Goal: Transaction & Acquisition: Register for event/course

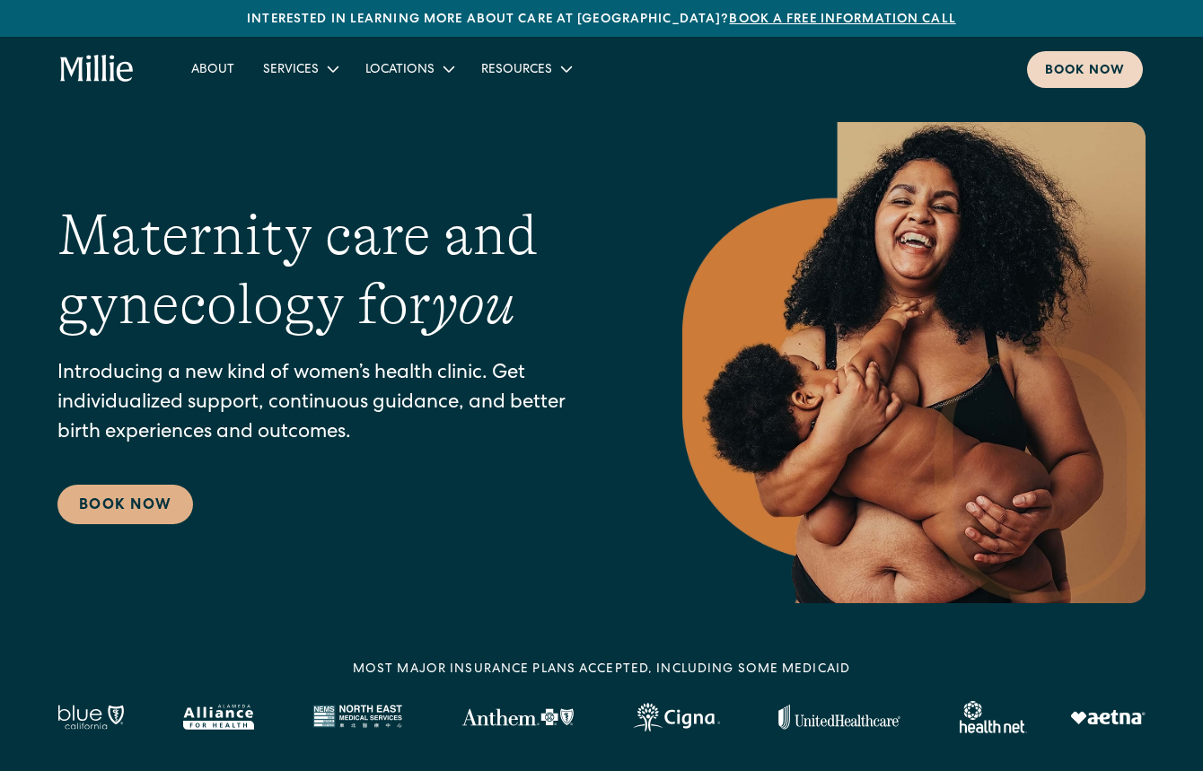
click at [1047, 73] on div "Book now" at bounding box center [1085, 71] width 80 height 19
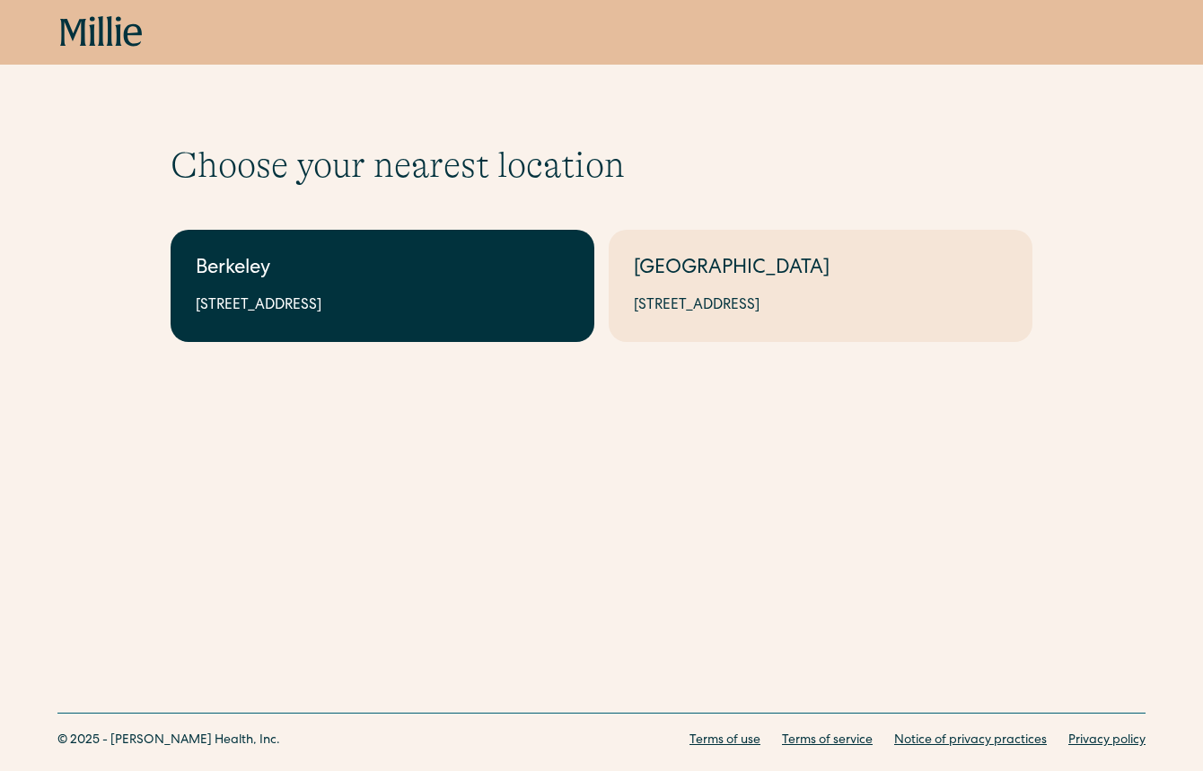
click at [521, 332] on link "Berkeley 2999 Regent St, Suite 524, Berkeley, CA 94705" at bounding box center [383, 286] width 424 height 112
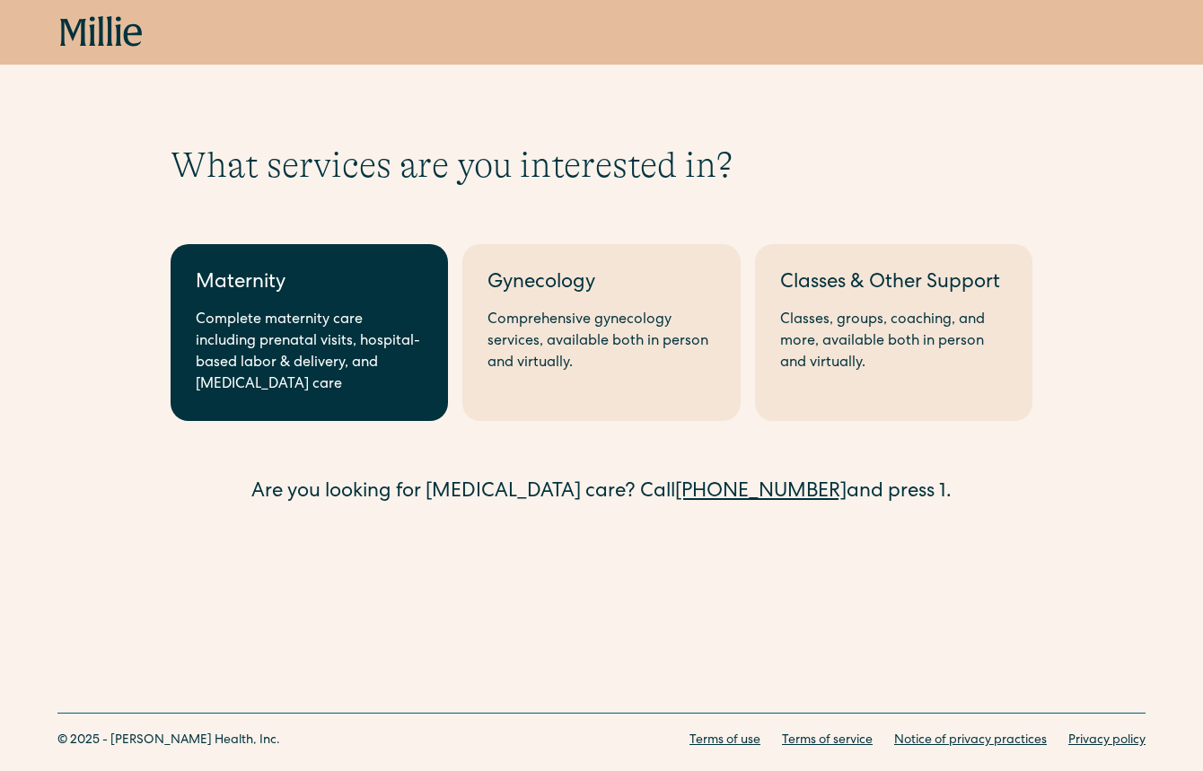
click at [316, 400] on link "Maternity Complete maternity care including prenatal visits, hospital-based lab…" at bounding box center [309, 332] width 277 height 177
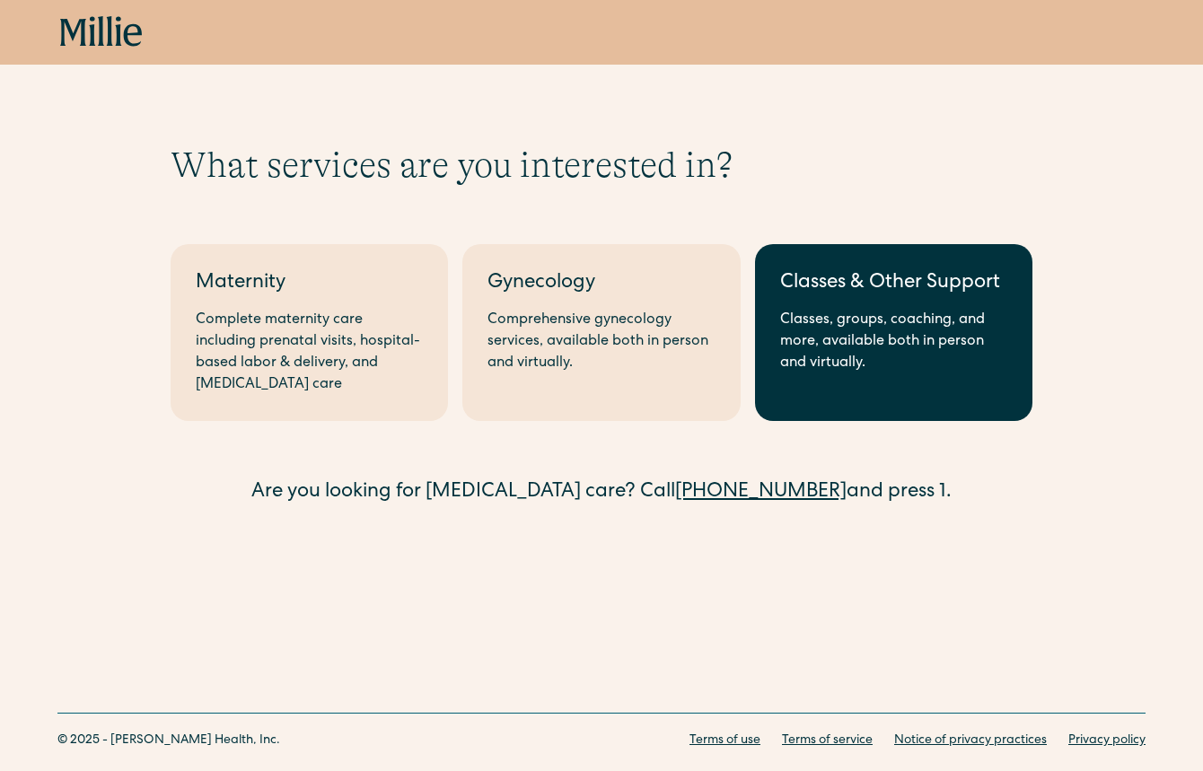
click at [798, 299] on link "Classes & Other Support Classes, groups, coaching, and more, available both in …" at bounding box center [893, 332] width 277 height 177
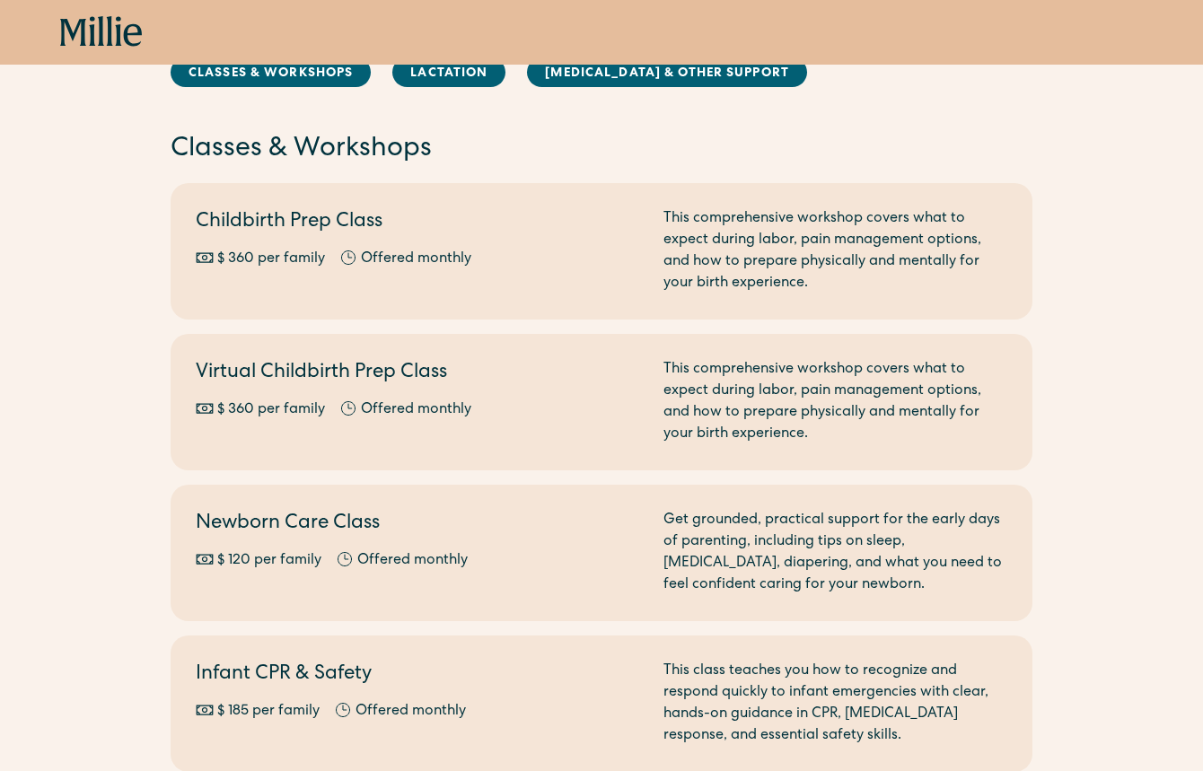
scroll to position [113, 0]
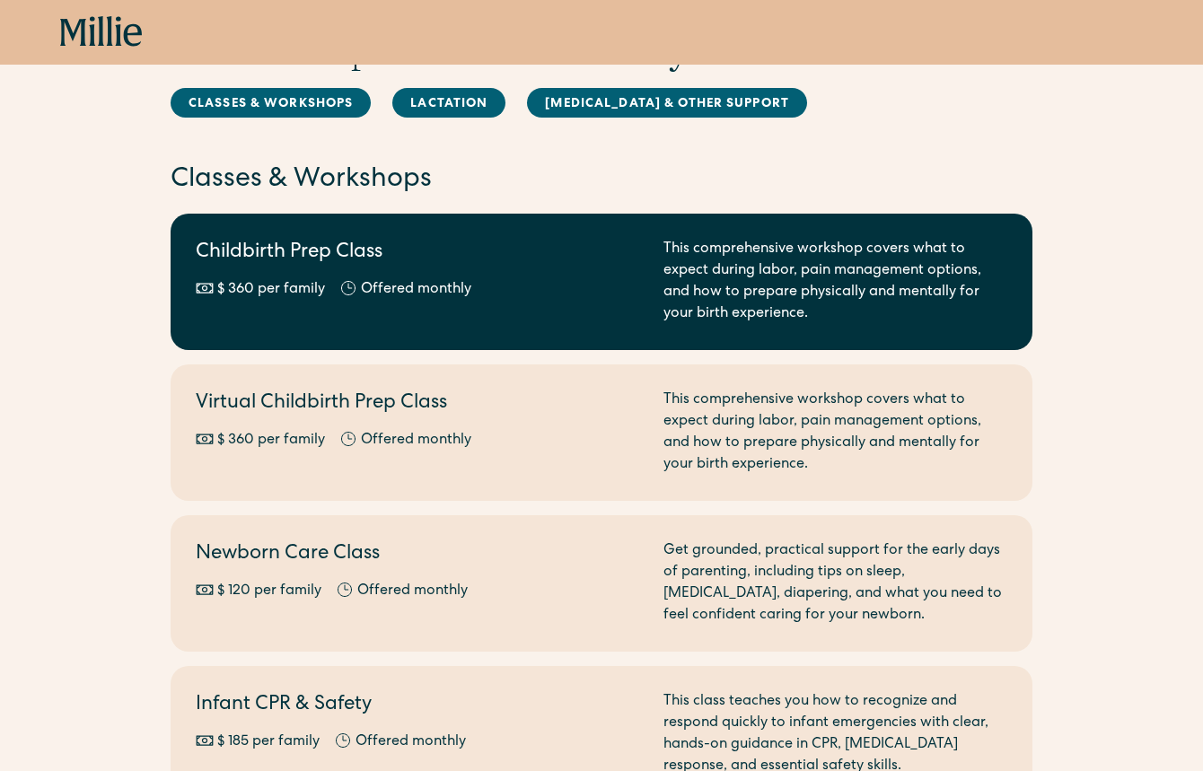
click at [310, 256] on h2 "Childbirth Prep Class" at bounding box center [419, 254] width 446 height 30
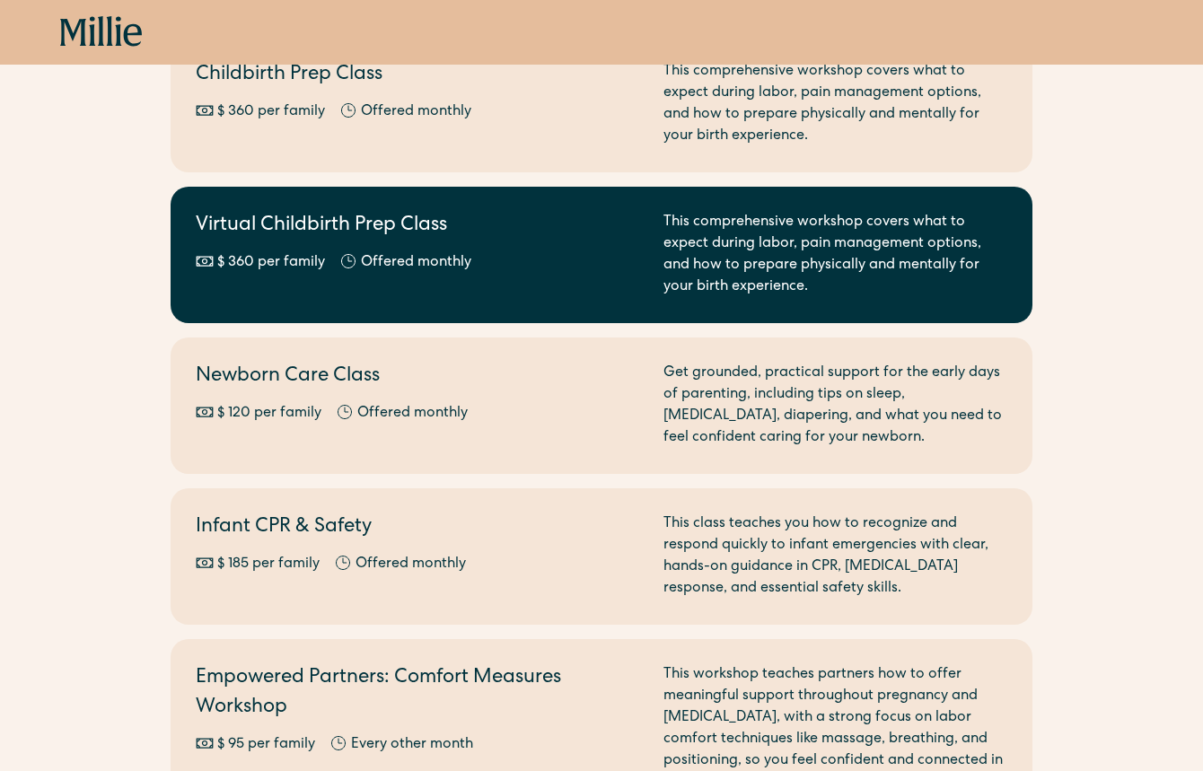
scroll to position [302, 0]
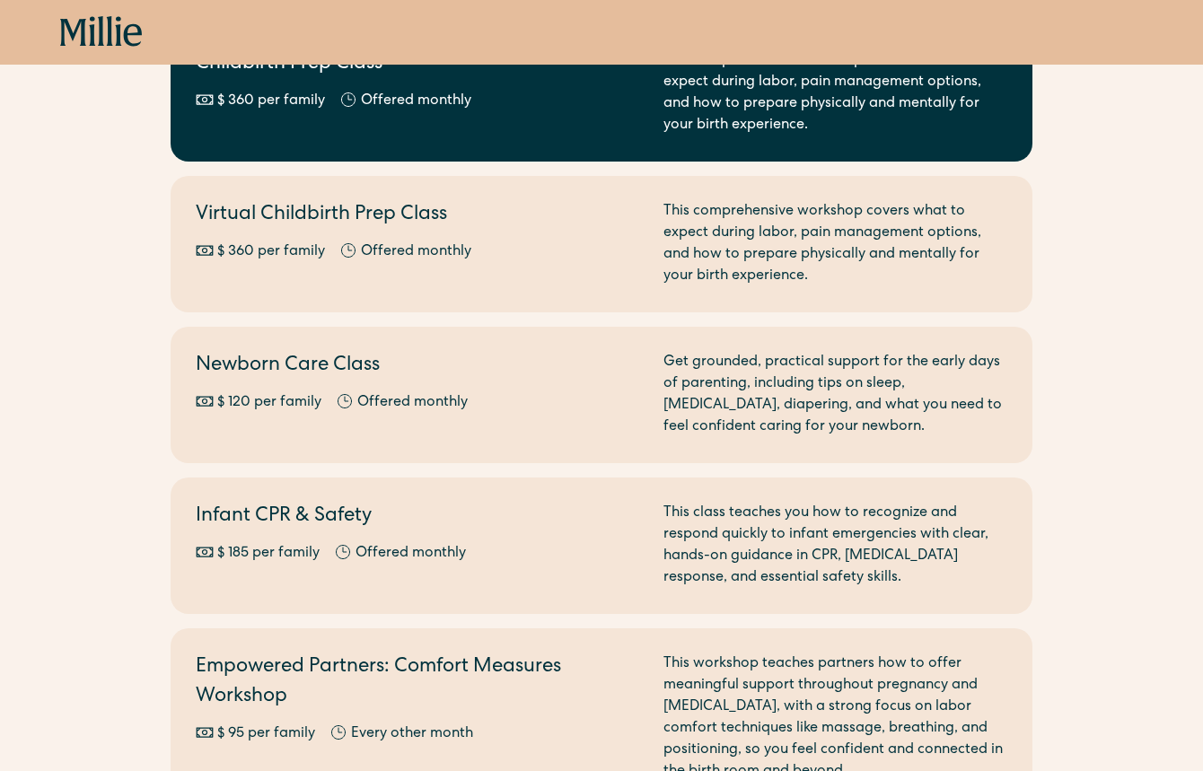
click at [317, 133] on div "Childbirth Prep Class $ 360 per family Offered monthly Every other month" at bounding box center [419, 93] width 446 height 86
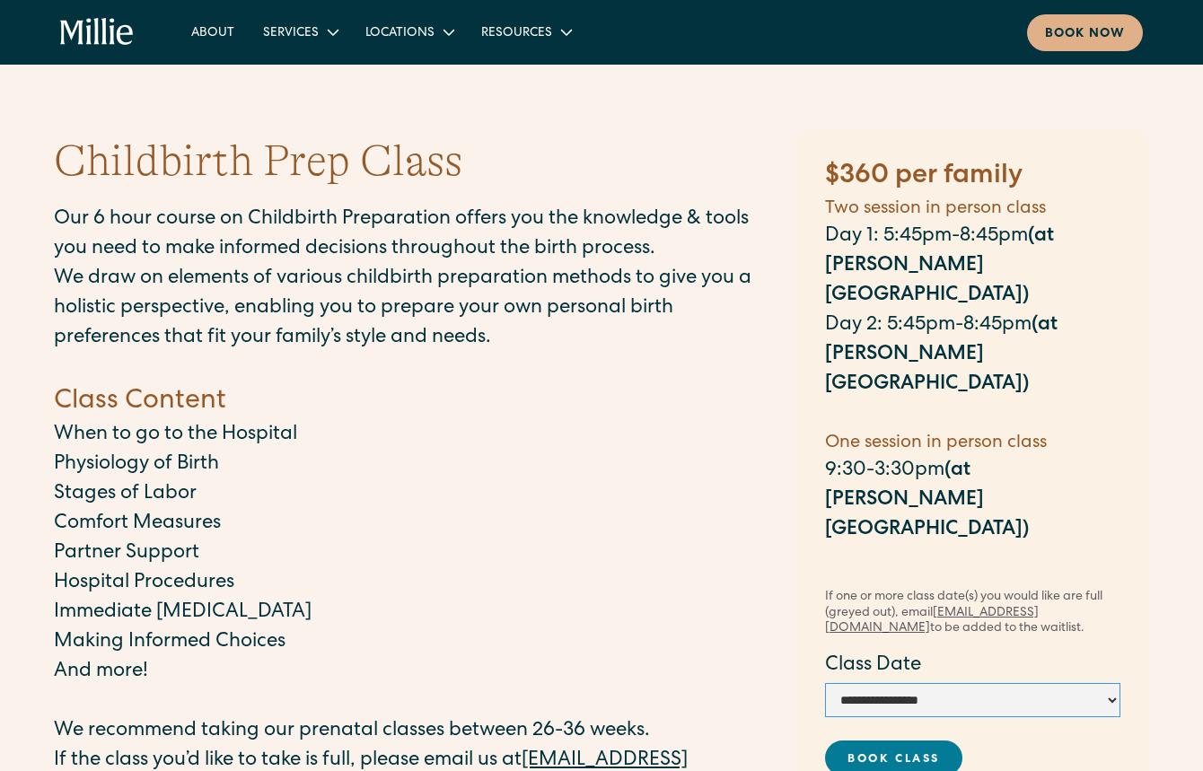
scroll to position [86, 0]
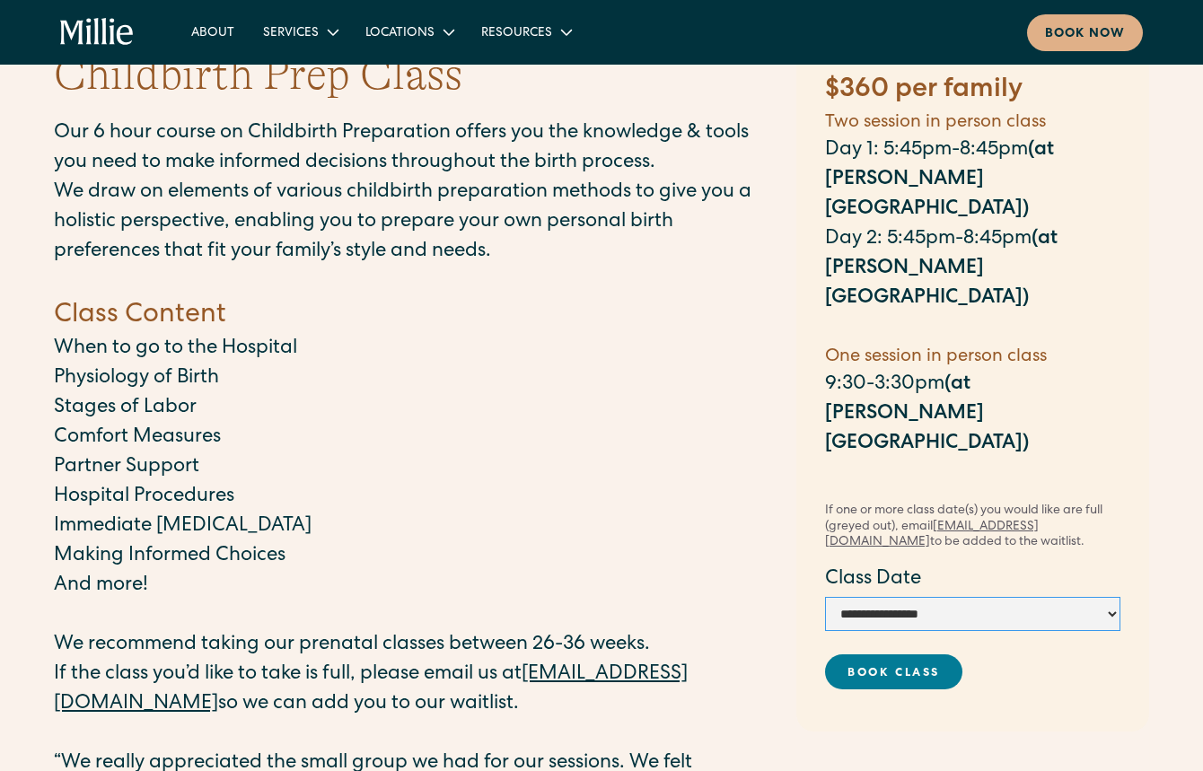
select select "**********"
click at [874, 655] on link "Book Class" at bounding box center [894, 672] width 138 height 35
click at [884, 655] on link "Book Class" at bounding box center [894, 672] width 138 height 35
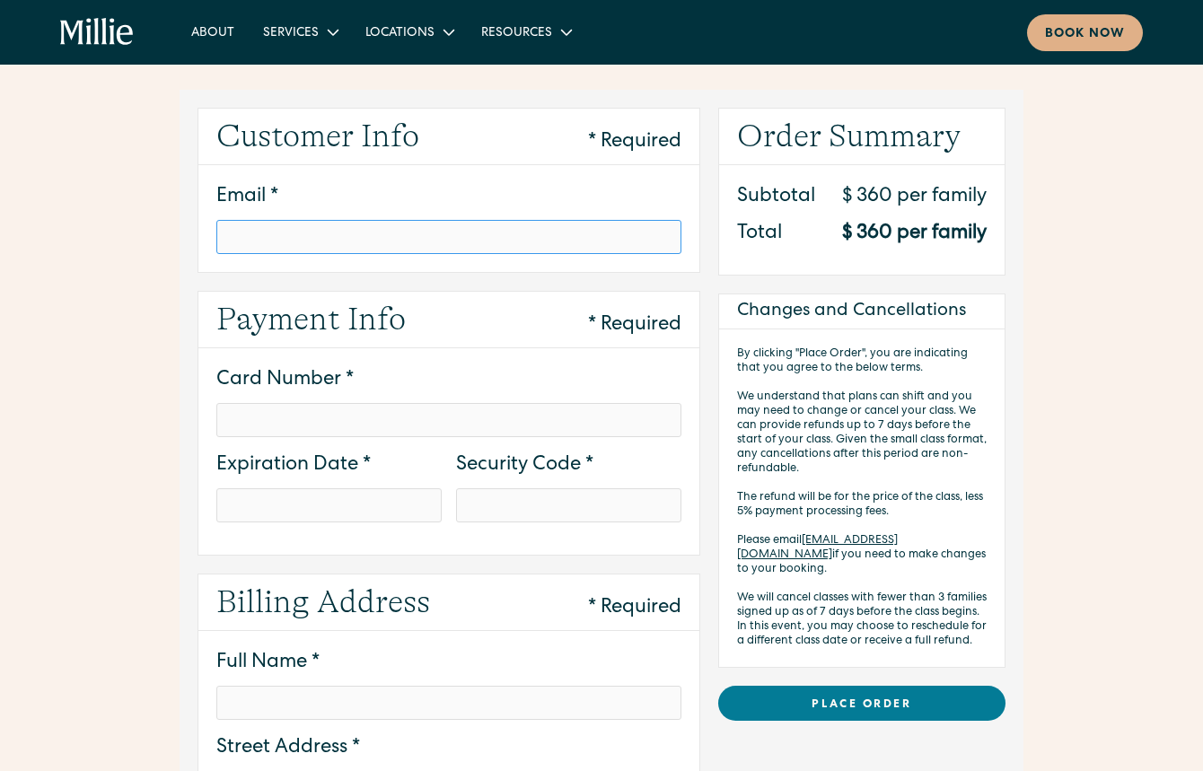
click at [563, 233] on input "Email *" at bounding box center [448, 237] width 465 height 34
click at [566, 235] on input "Email *" at bounding box center [448, 237] width 465 height 34
click at [506, 241] on input "**********" at bounding box center [448, 237] width 465 height 34
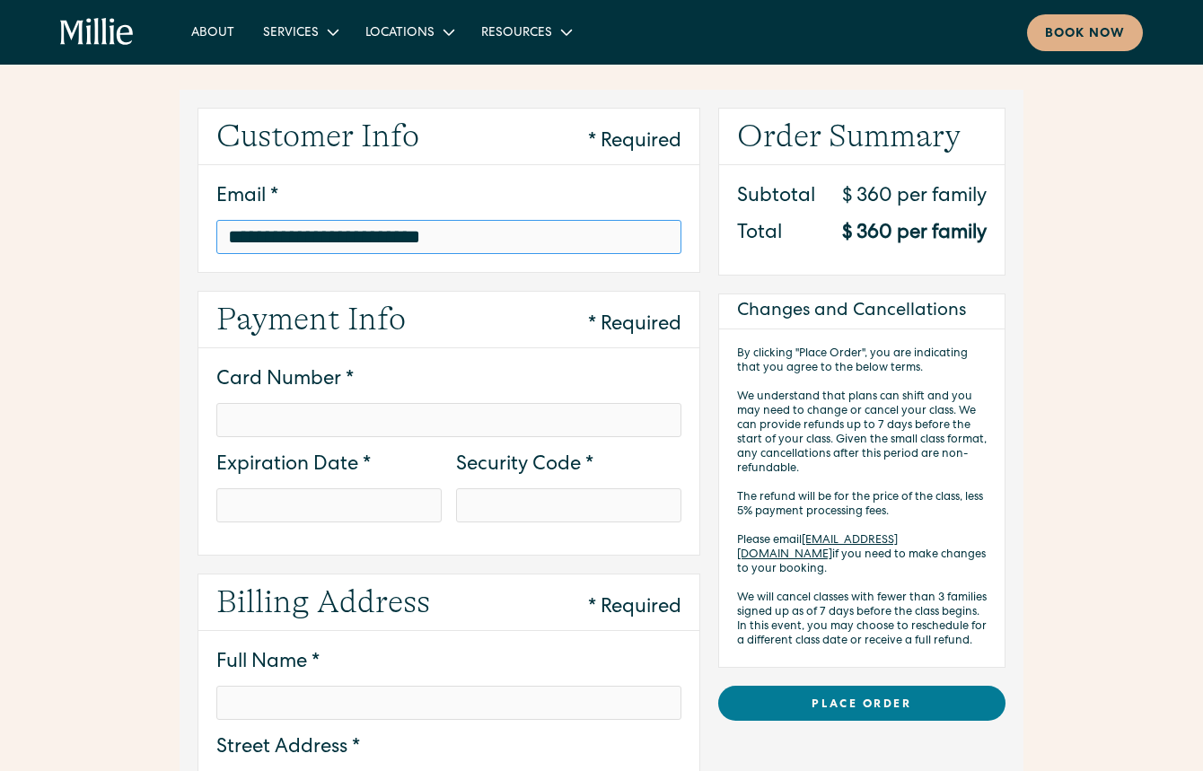
type input "**********"
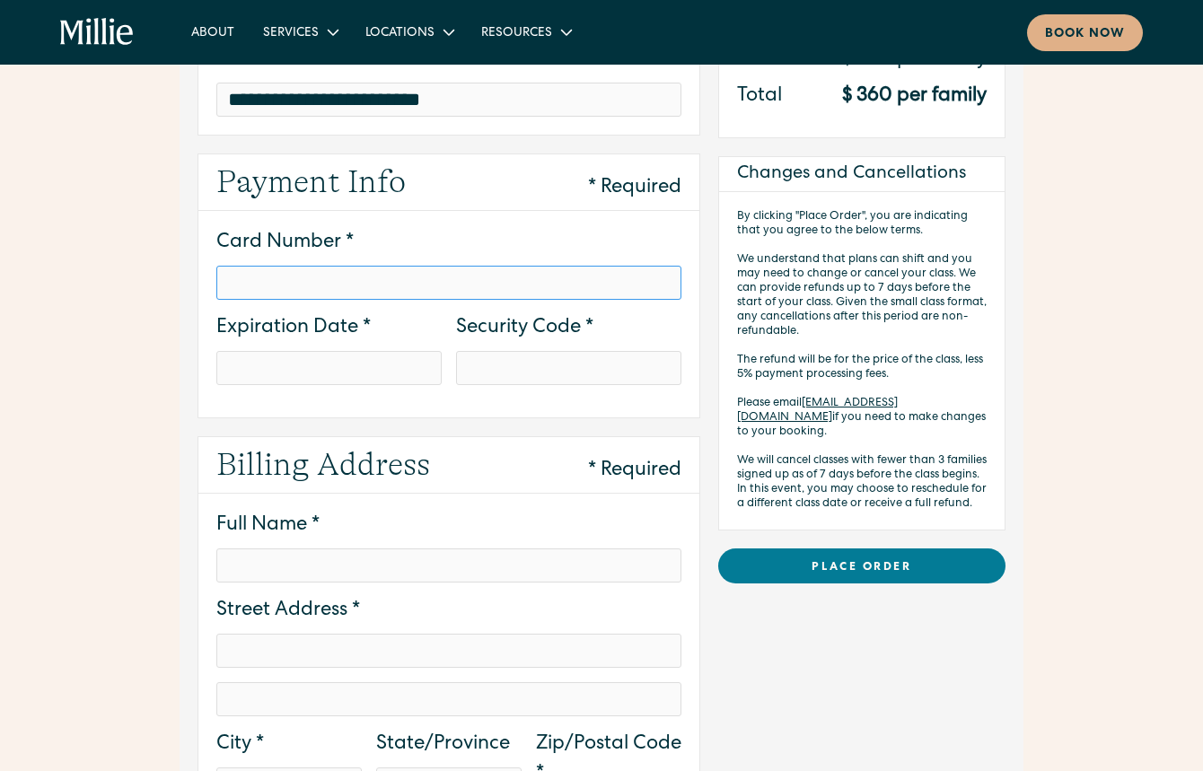
scroll to position [213, 0]
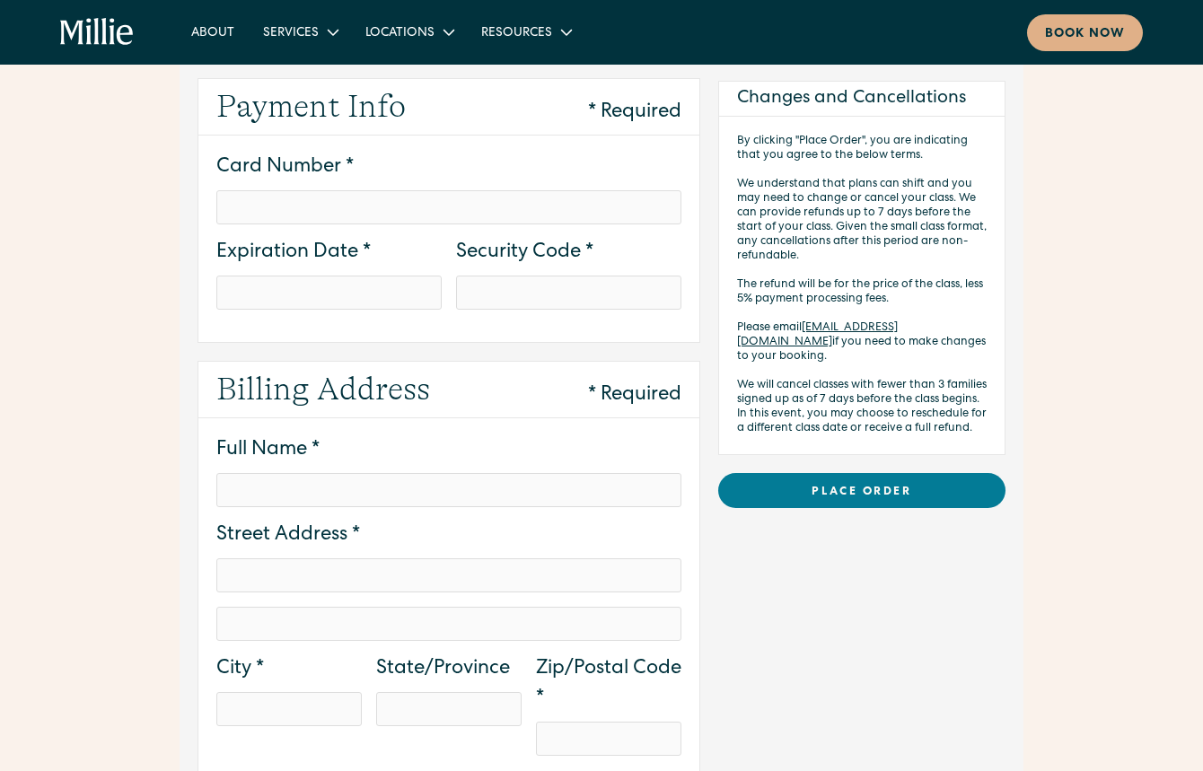
click at [350, 303] on div at bounding box center [328, 293] width 225 height 34
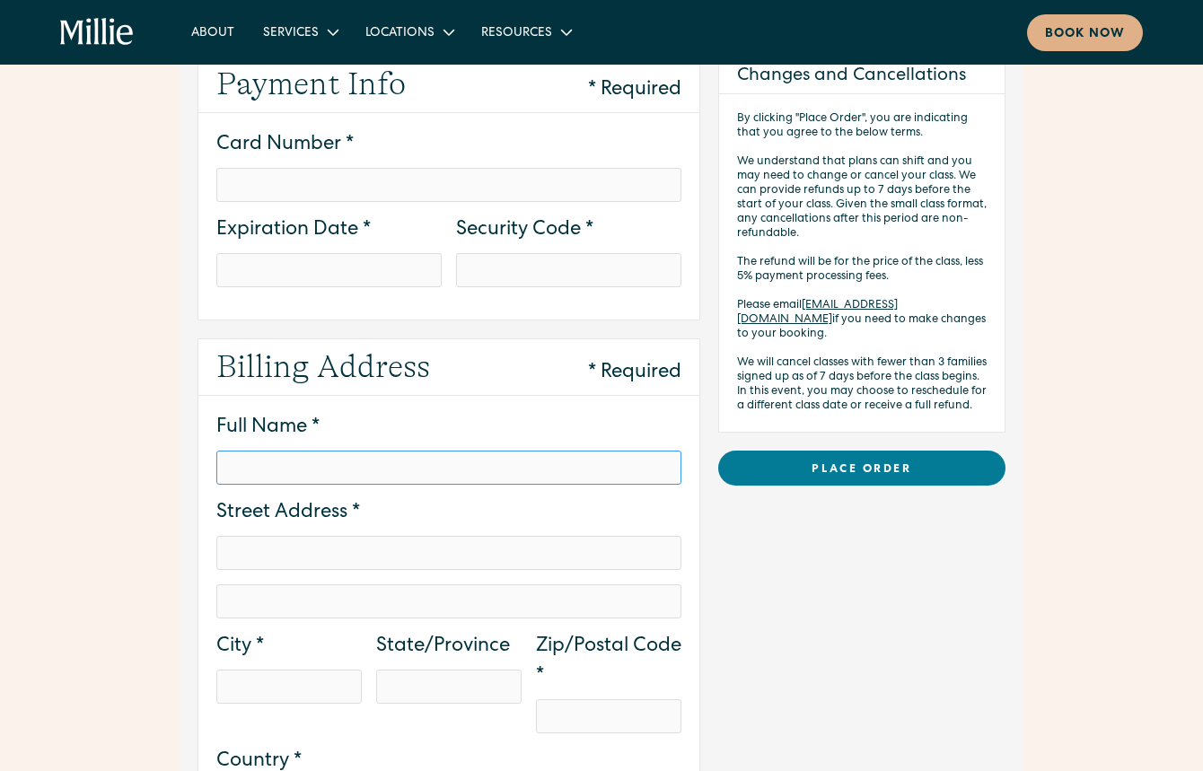
scroll to position [286, 0]
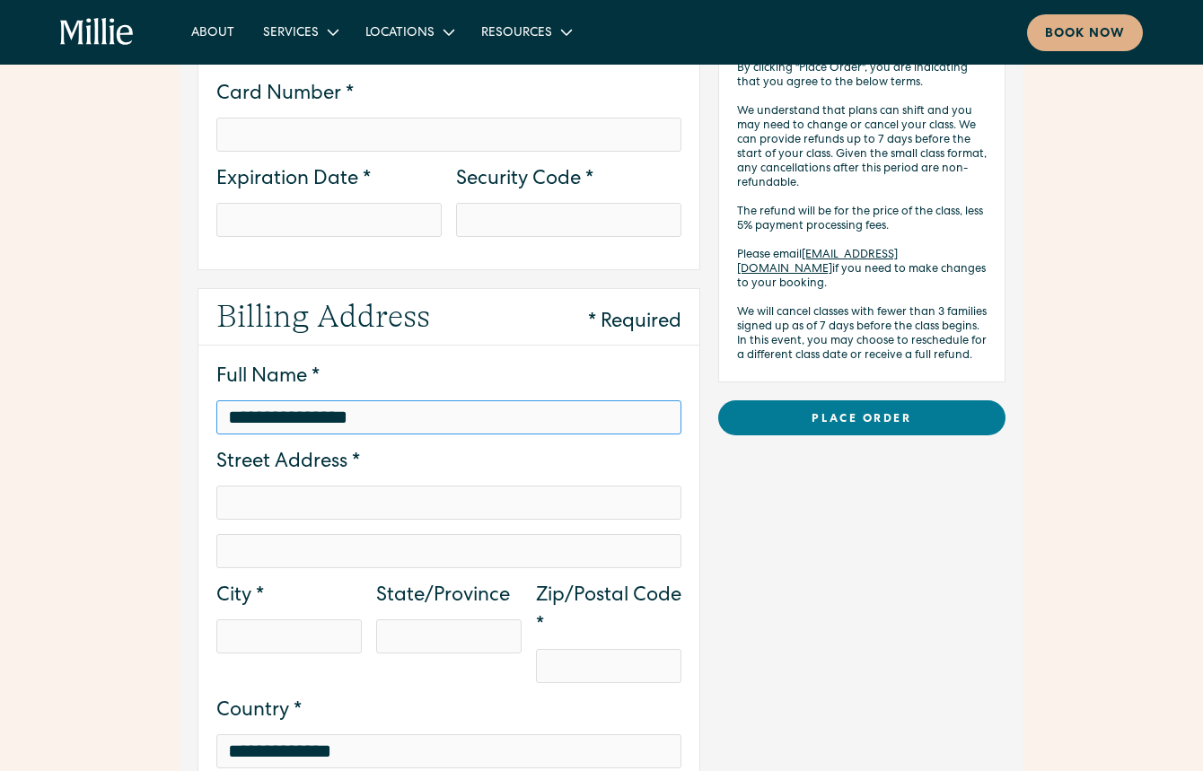
type input "**********"
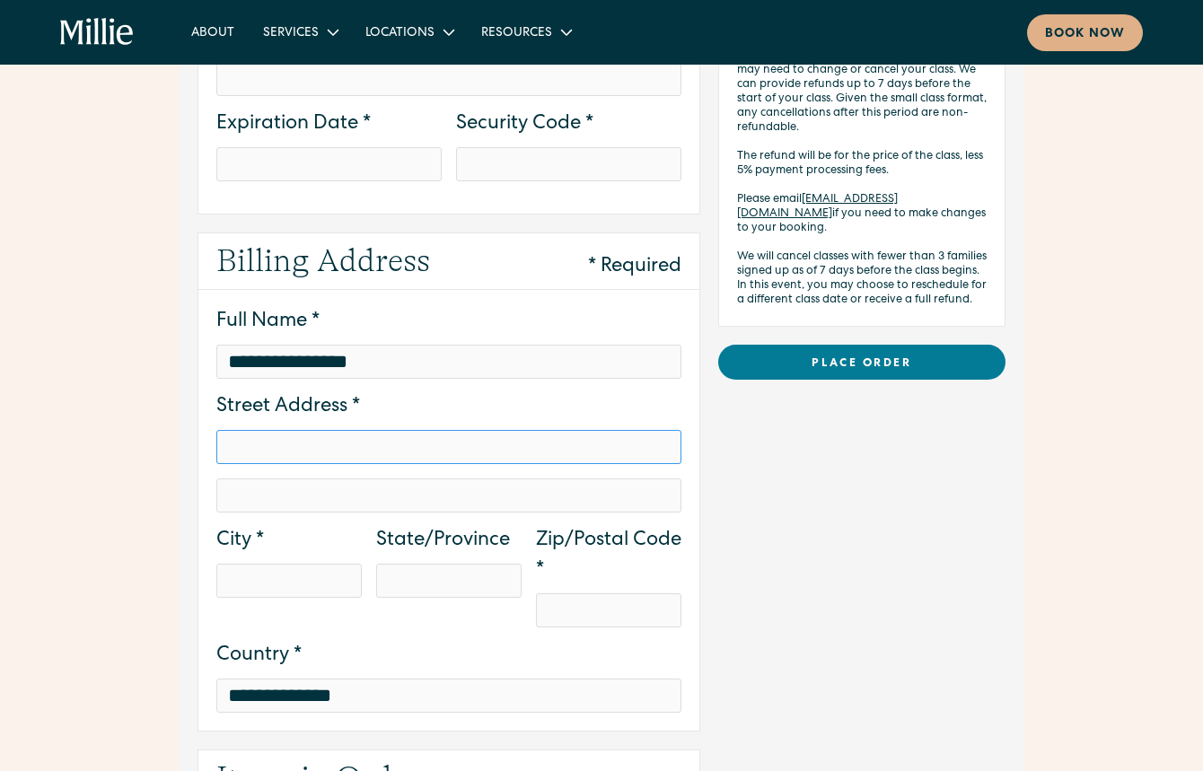
scroll to position [344, 0]
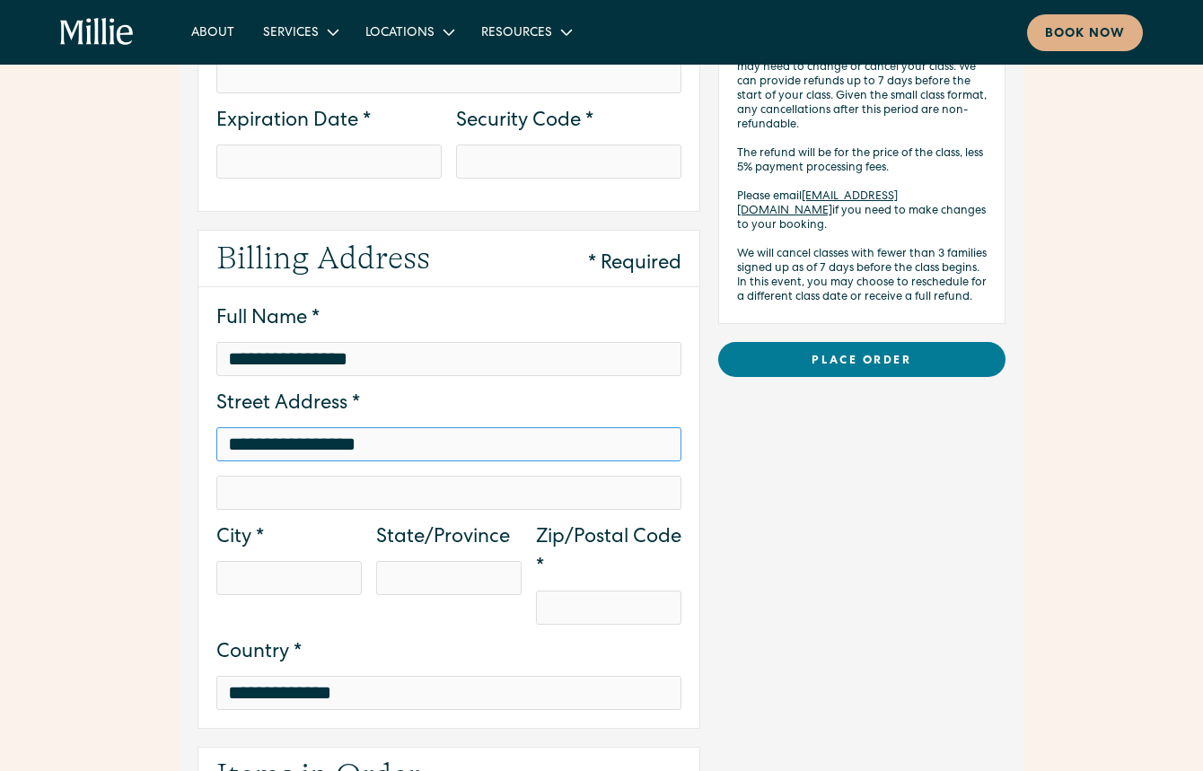
click at [402, 435] on input "**********" at bounding box center [448, 444] width 465 height 34
type input "**********"
click at [315, 599] on div "City *" at bounding box center [289, 581] width 160 height 115
type input "*"
type input "**********"
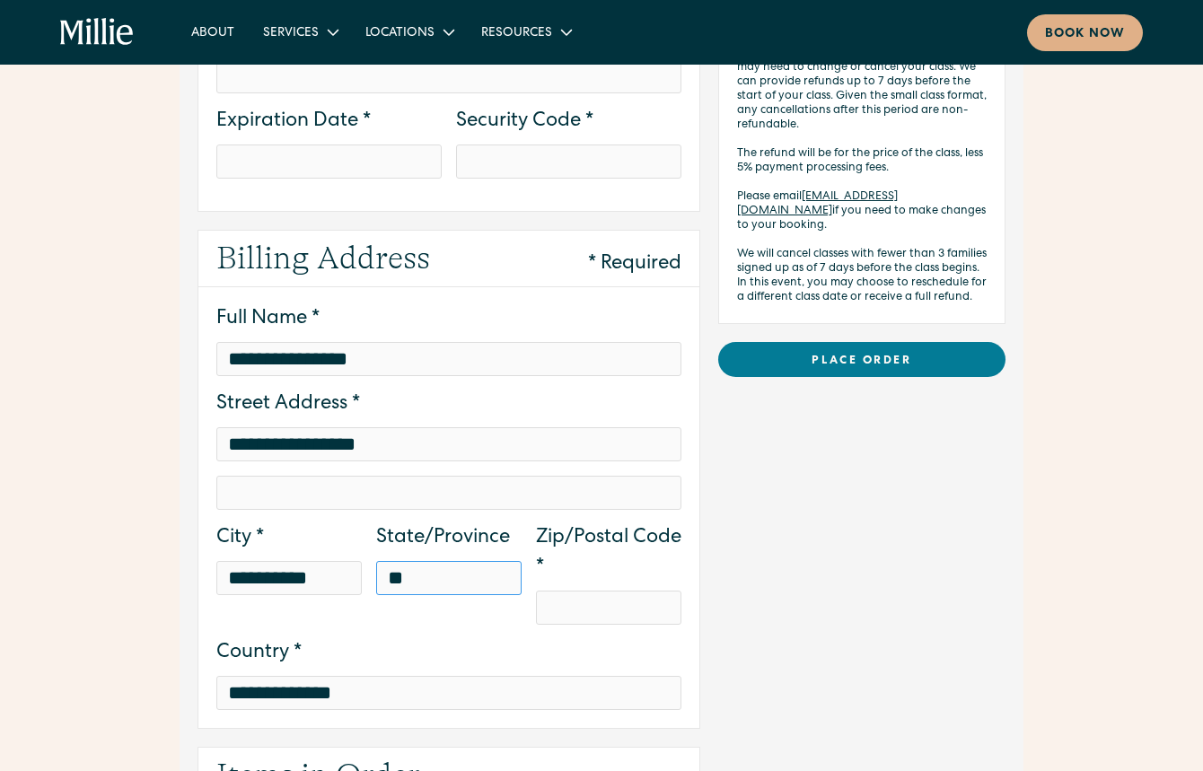
type input "**"
type input "*****"
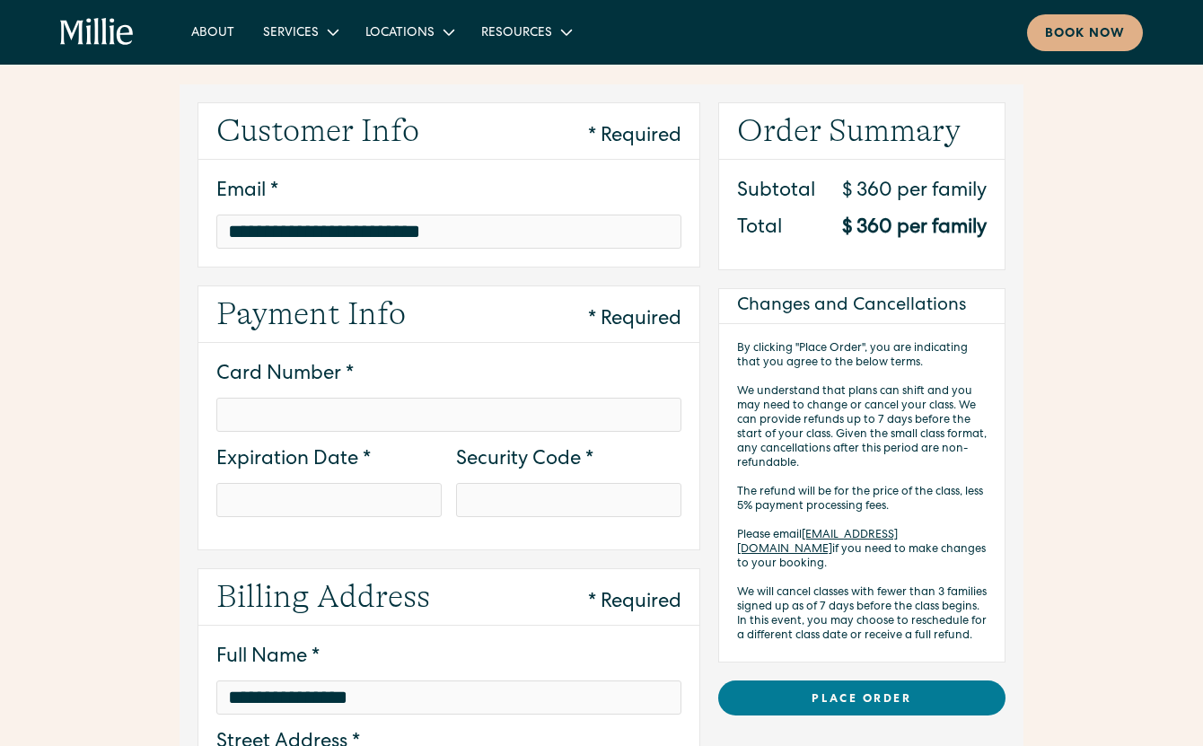
scroll to position [0, 0]
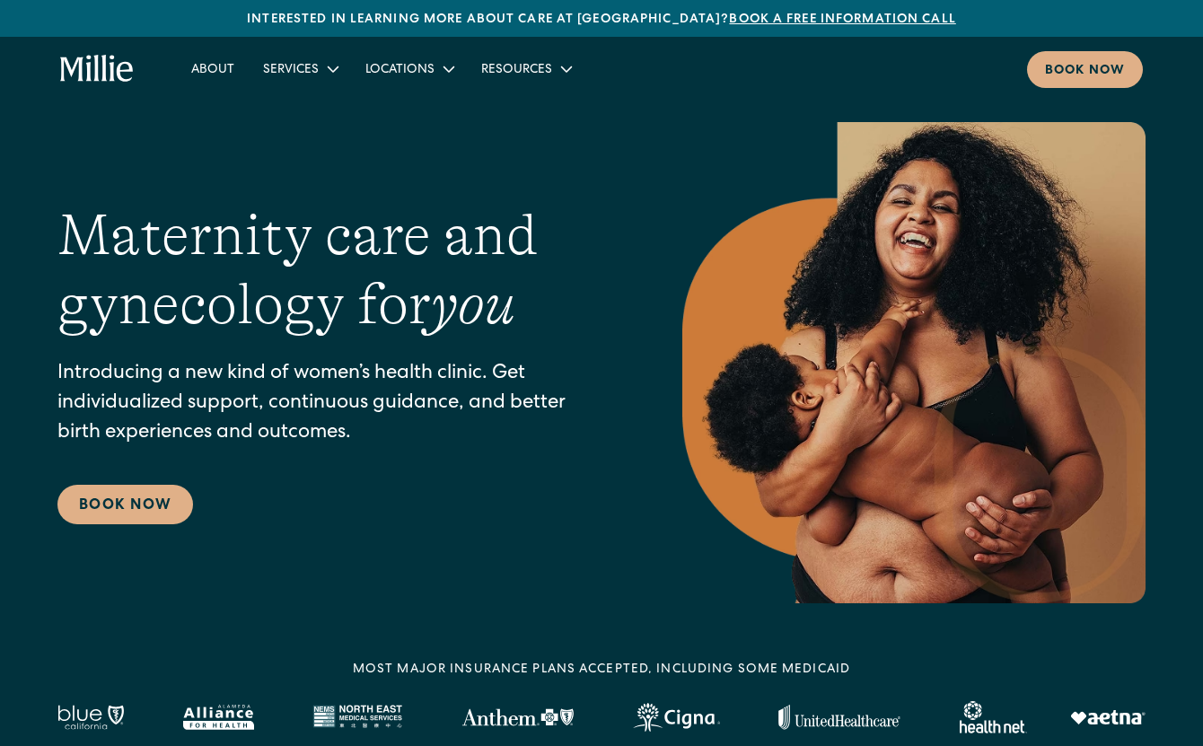
click at [1069, 98] on div "About Services Maternity Gynecology Classes & Other Support Locations [GEOGRAPH…" at bounding box center [601, 69] width 1203 height 65
click at [1077, 63] on div "Book now" at bounding box center [1085, 71] width 80 height 19
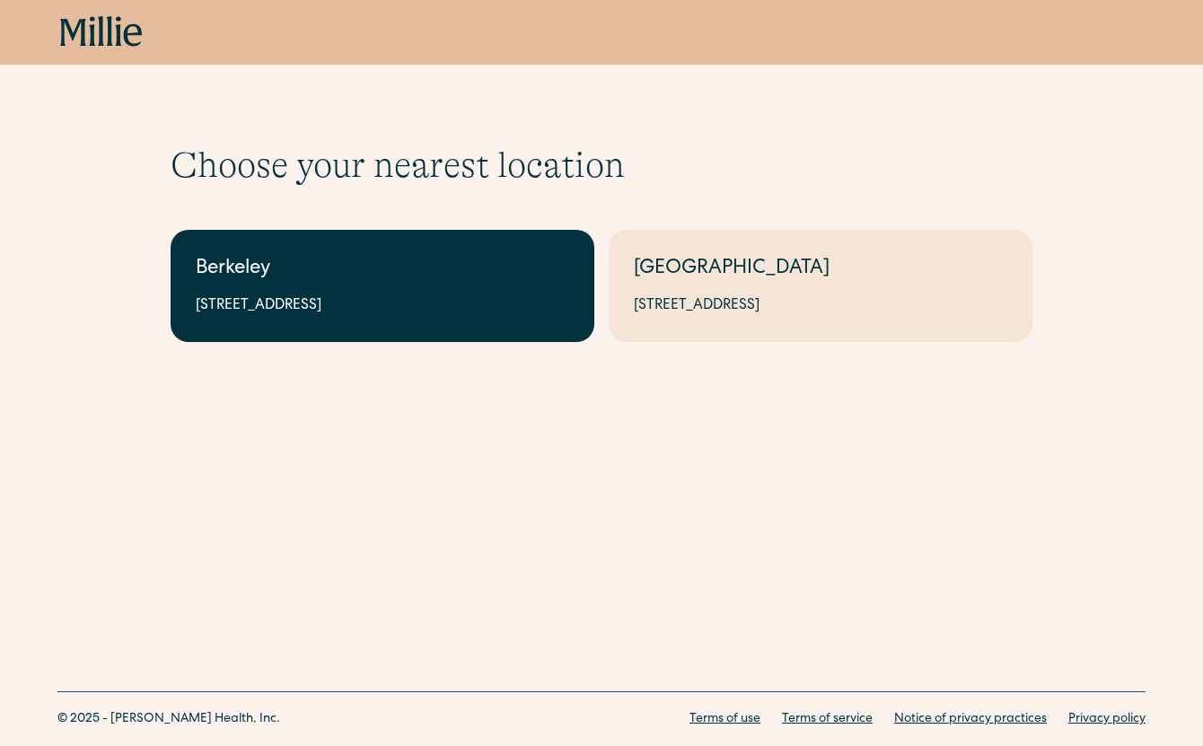
click at [510, 281] on div "Berkeley" at bounding box center [383, 270] width 374 height 30
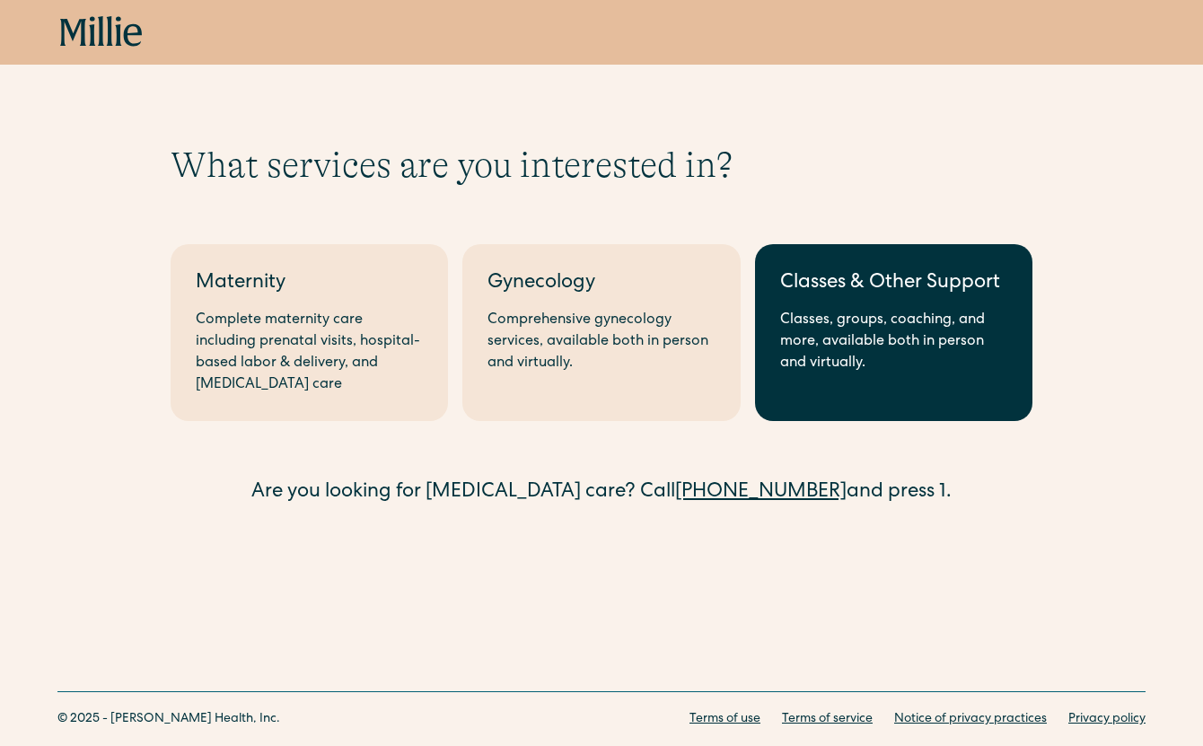
click at [871, 302] on link "Classes & Other Support Classes, groups, coaching, and more, available both in …" at bounding box center [893, 332] width 277 height 177
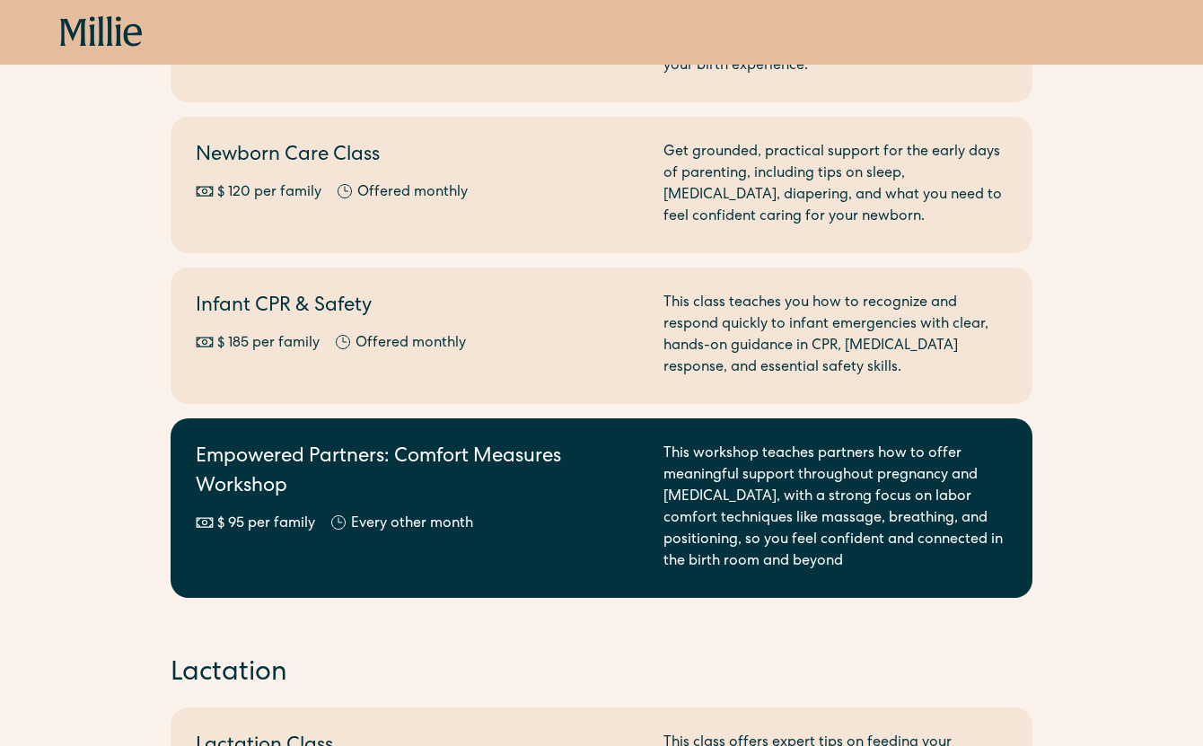
scroll to position [497, 0]
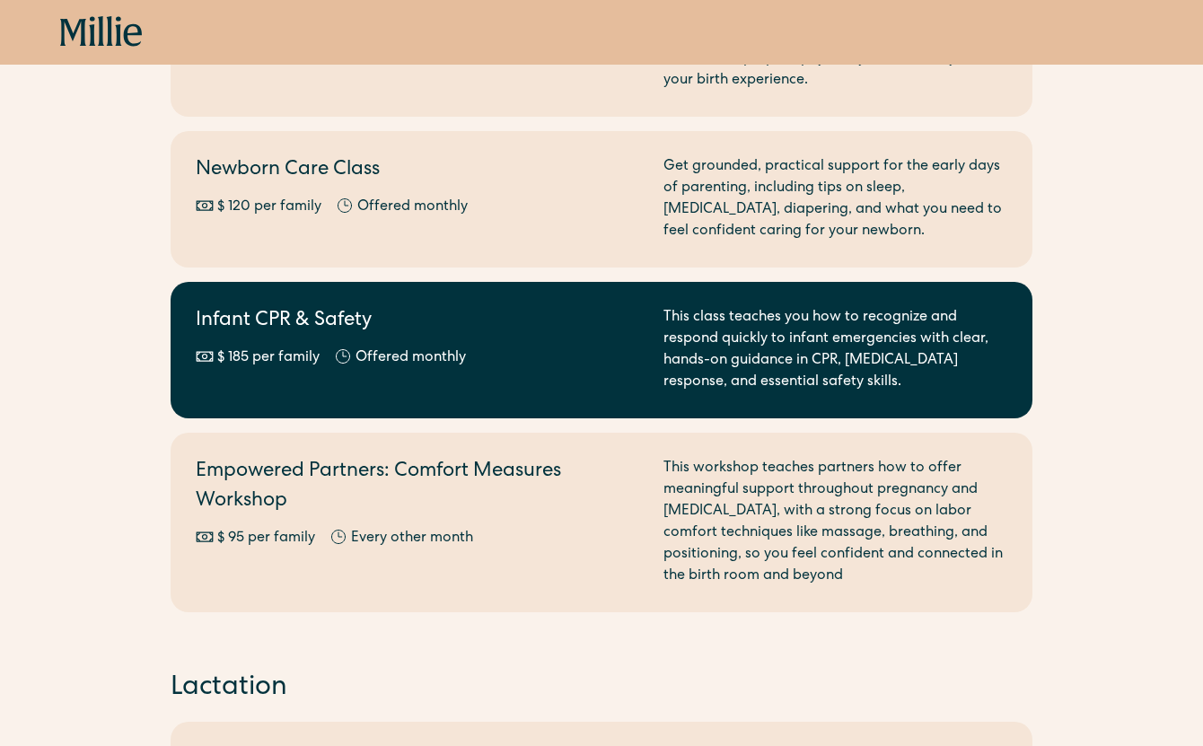
click at [494, 368] on div "$ 185 per family Offered monthly Every other month" at bounding box center [419, 358] width 446 height 22
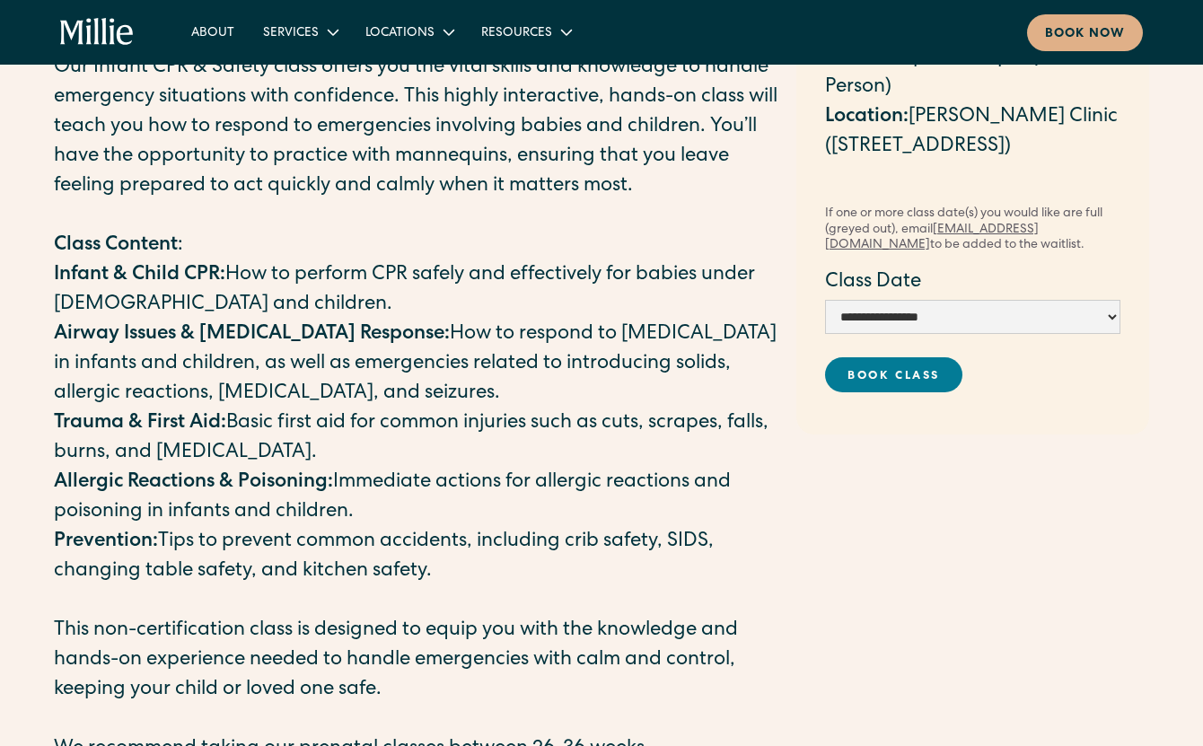
scroll to position [161, 0]
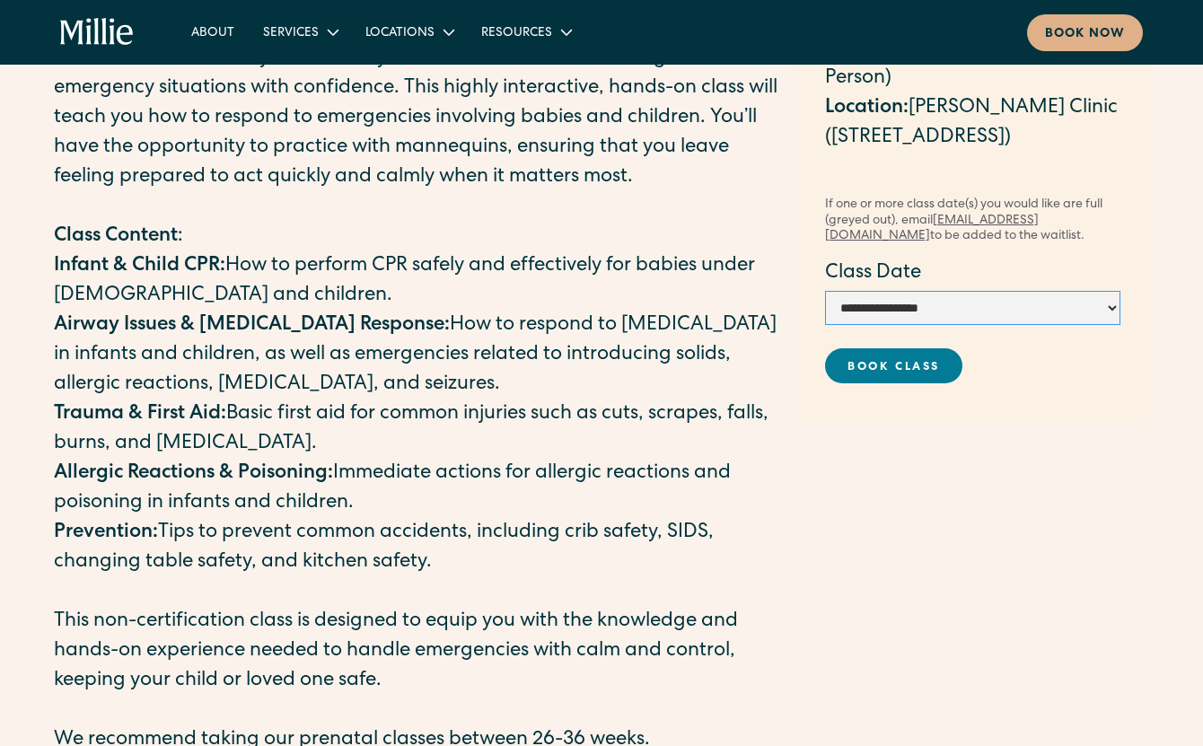
select select "**********"
click at [917, 357] on link "Book Class" at bounding box center [894, 365] width 138 height 35
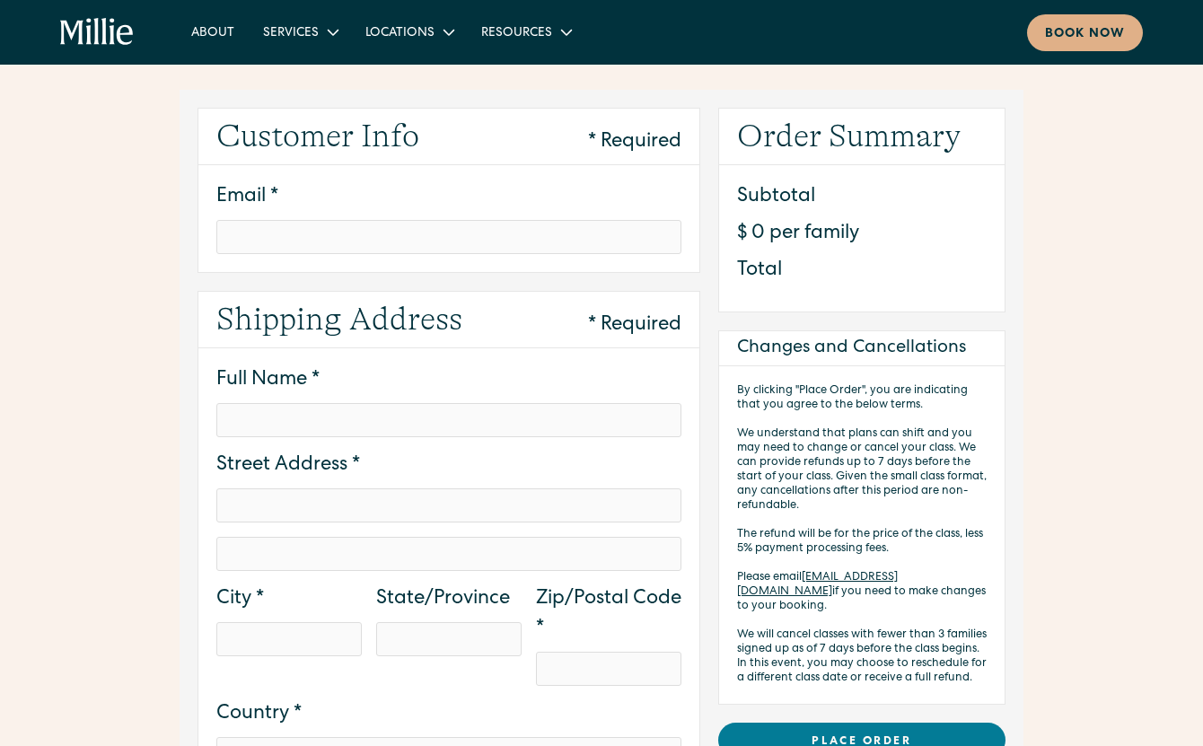
type input "**********"
type input "**"
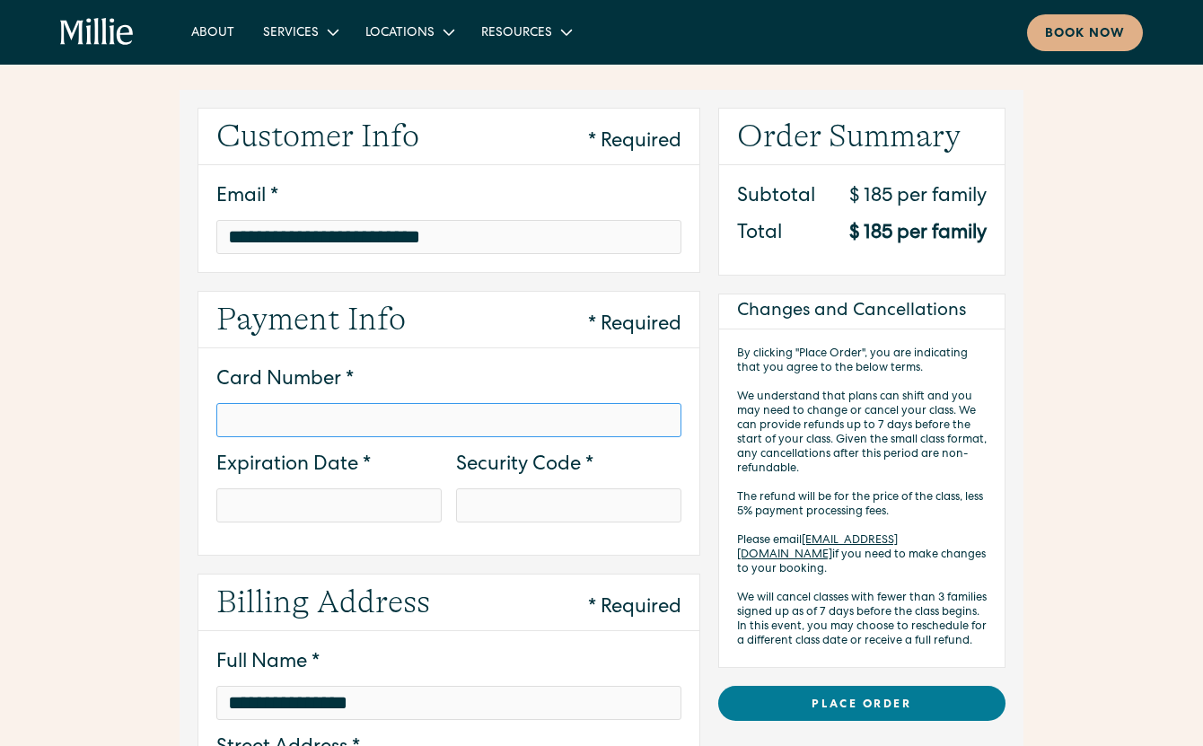
click at [347, 520] on div at bounding box center [328, 505] width 225 height 34
click at [362, 464] on label "Expiration Date *" at bounding box center [328, 467] width 225 height 30
click at [488, 493] on div at bounding box center [568, 505] width 225 height 34
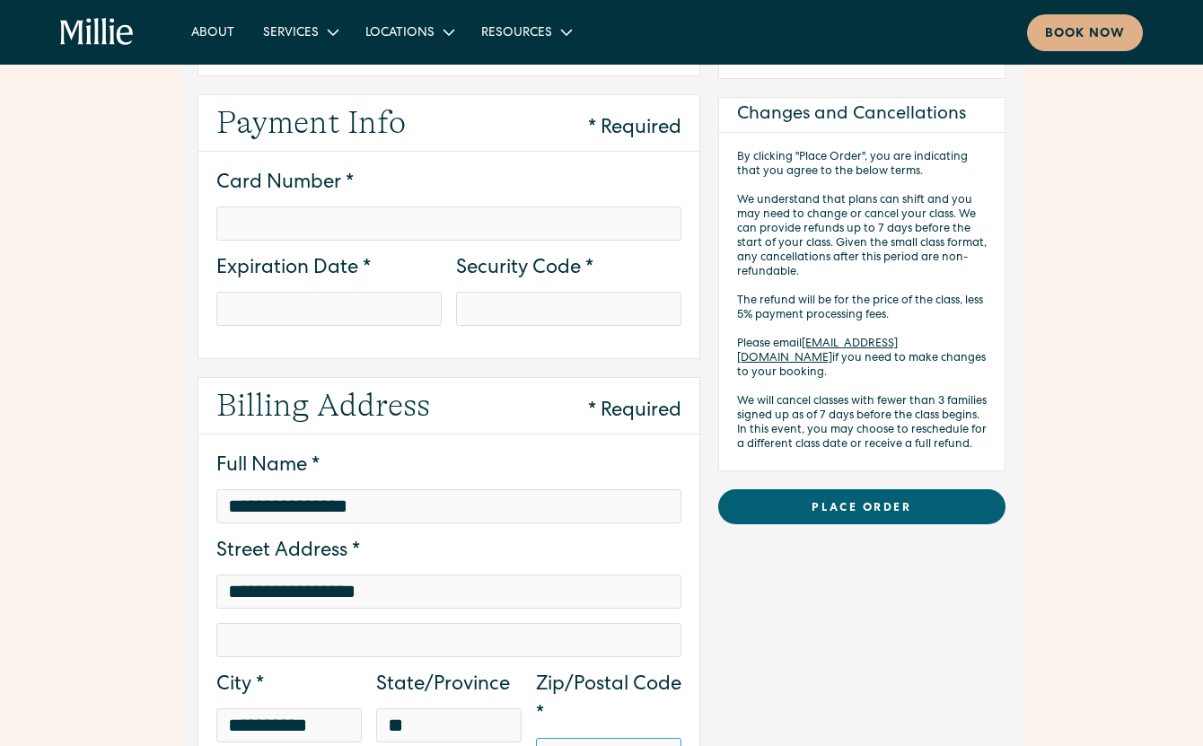
click at [811, 501] on link "Place Order" at bounding box center [861, 506] width 287 height 35
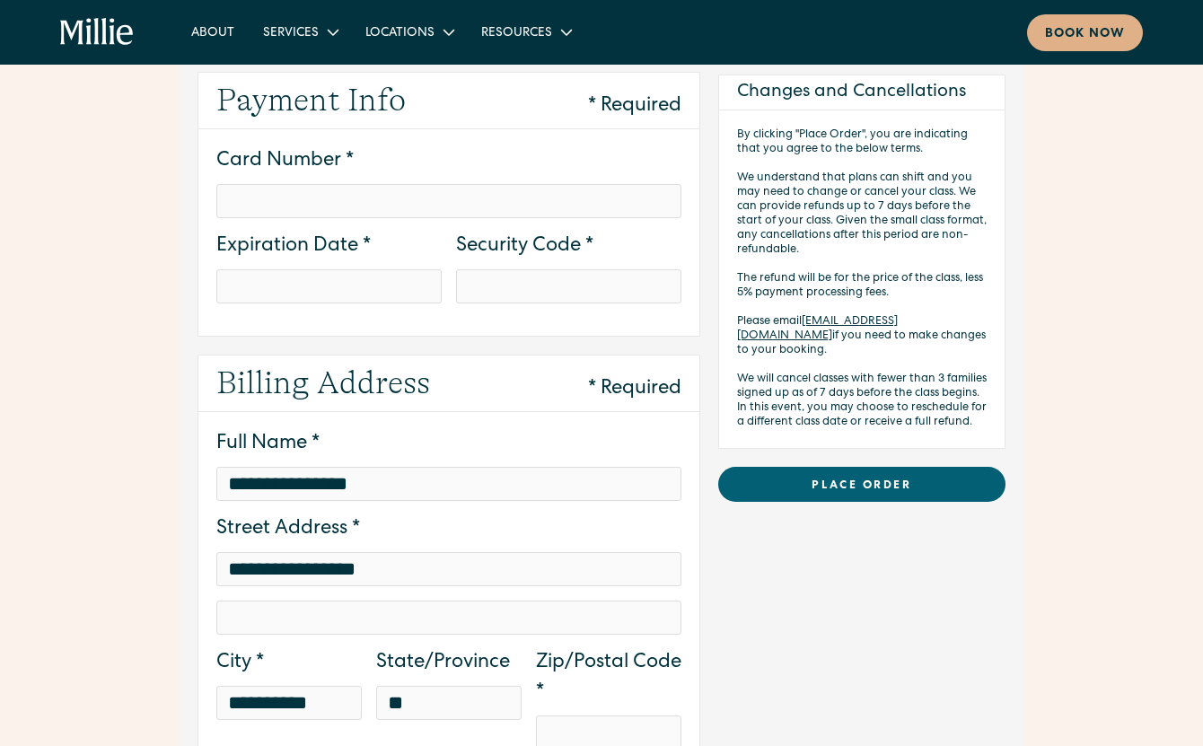
click at [802, 476] on link "Place Order" at bounding box center [861, 484] width 287 height 35
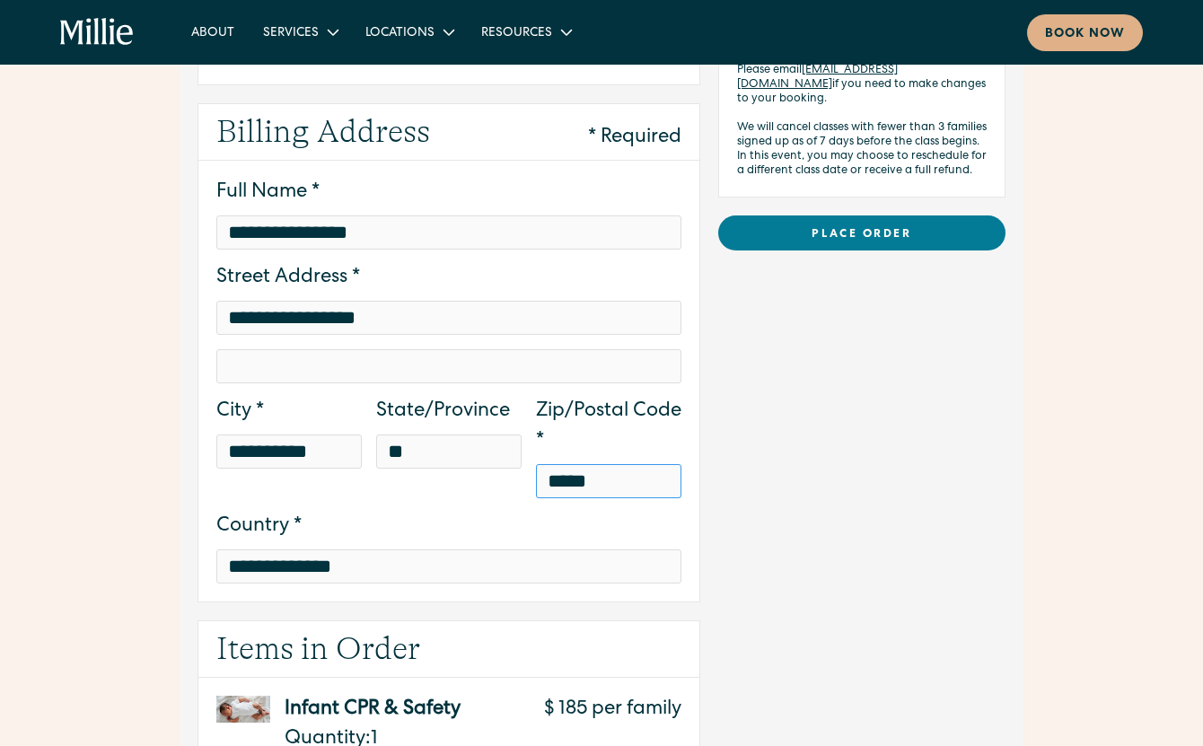
scroll to position [286, 0]
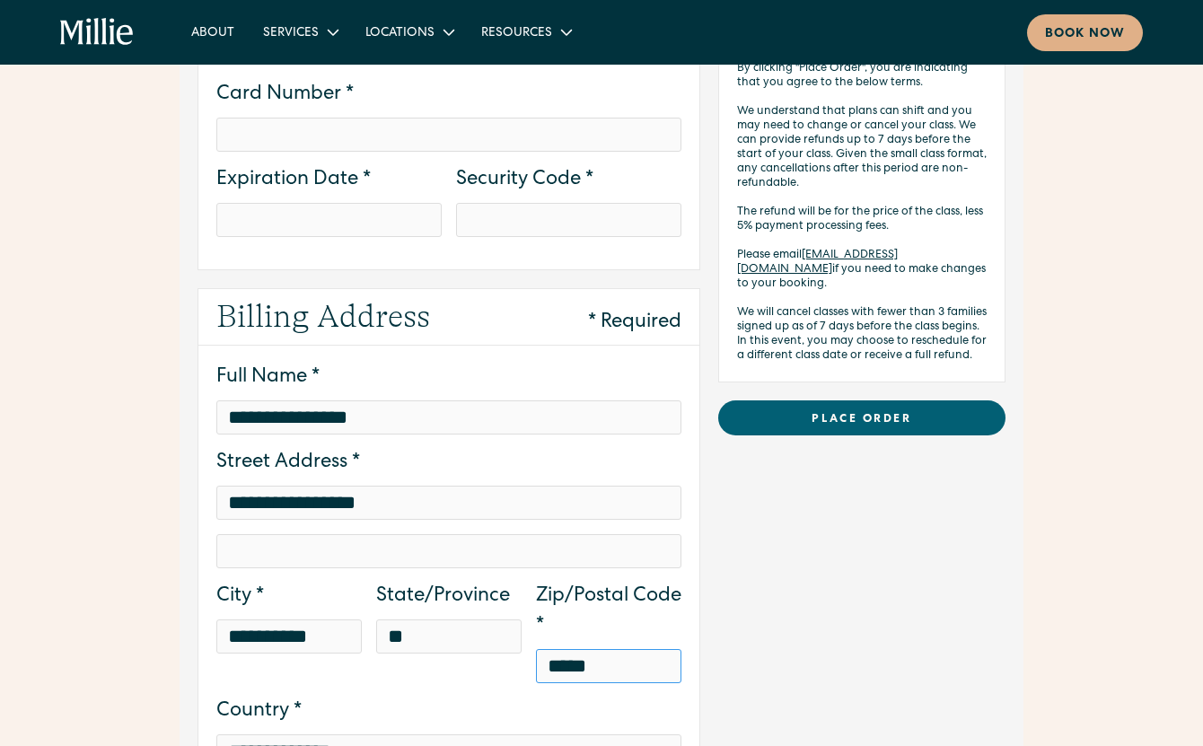
type input "*****"
click at [838, 408] on link "Place Order" at bounding box center [861, 417] width 287 height 35
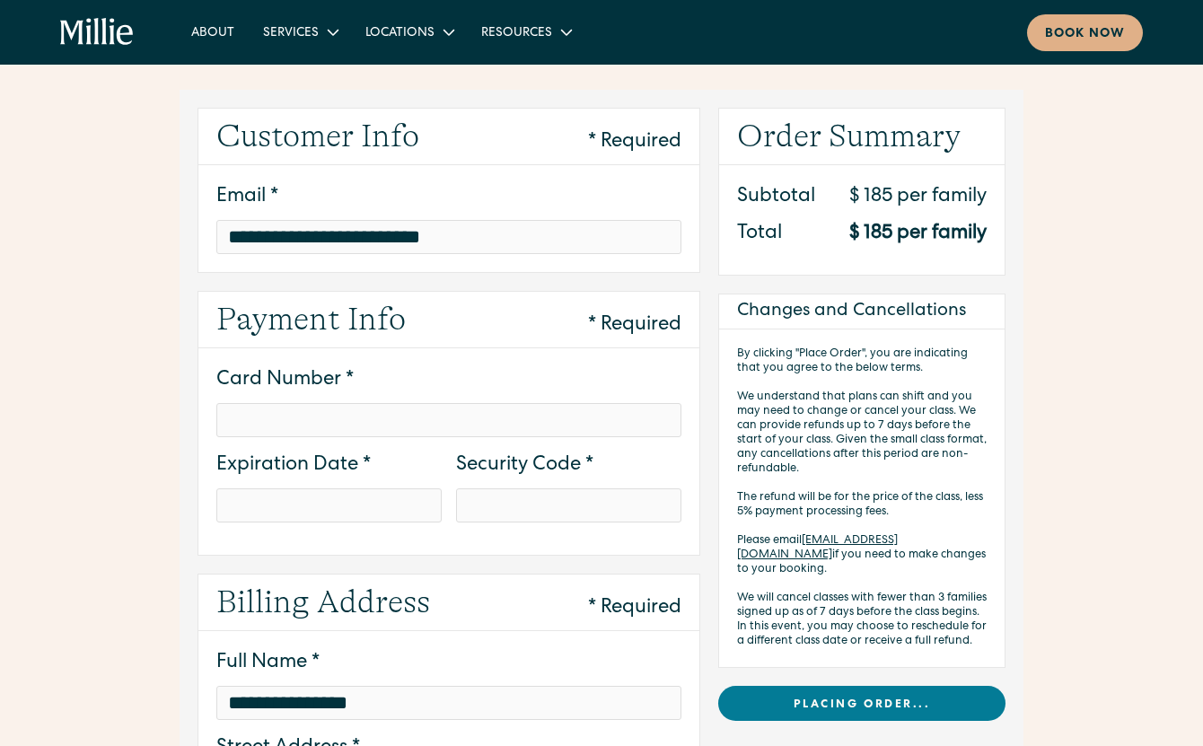
scroll to position [0, 0]
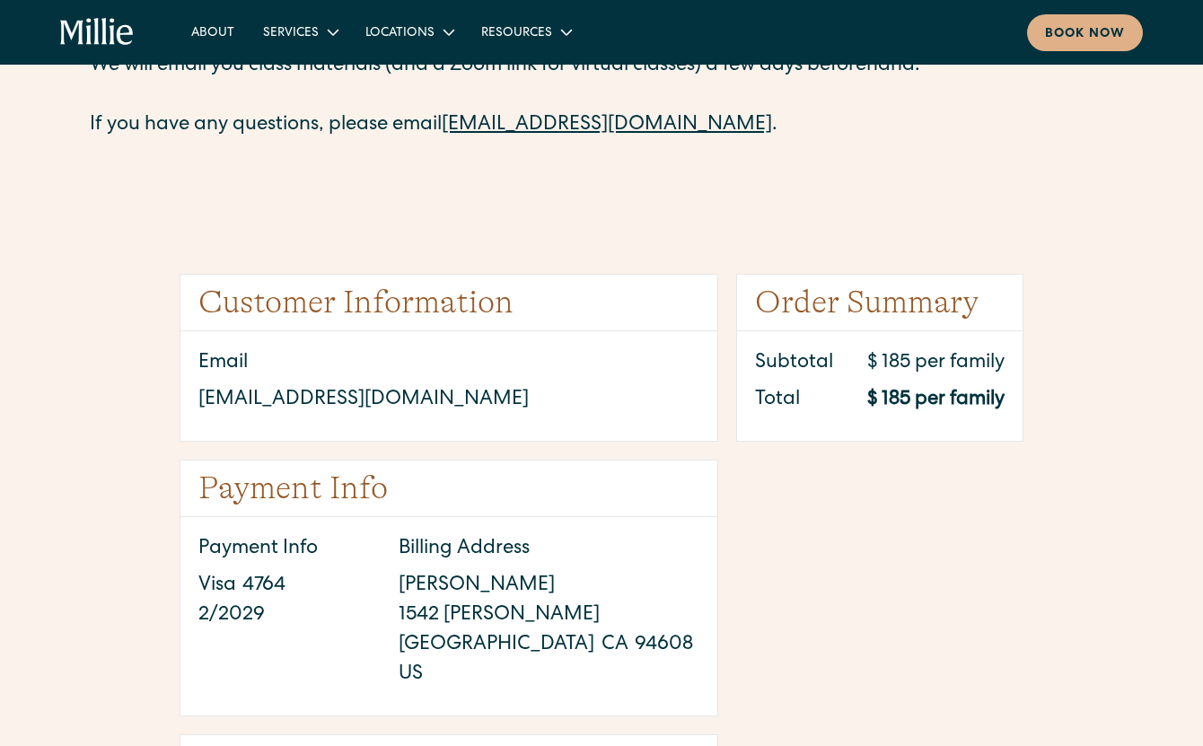
scroll to position [354, 0]
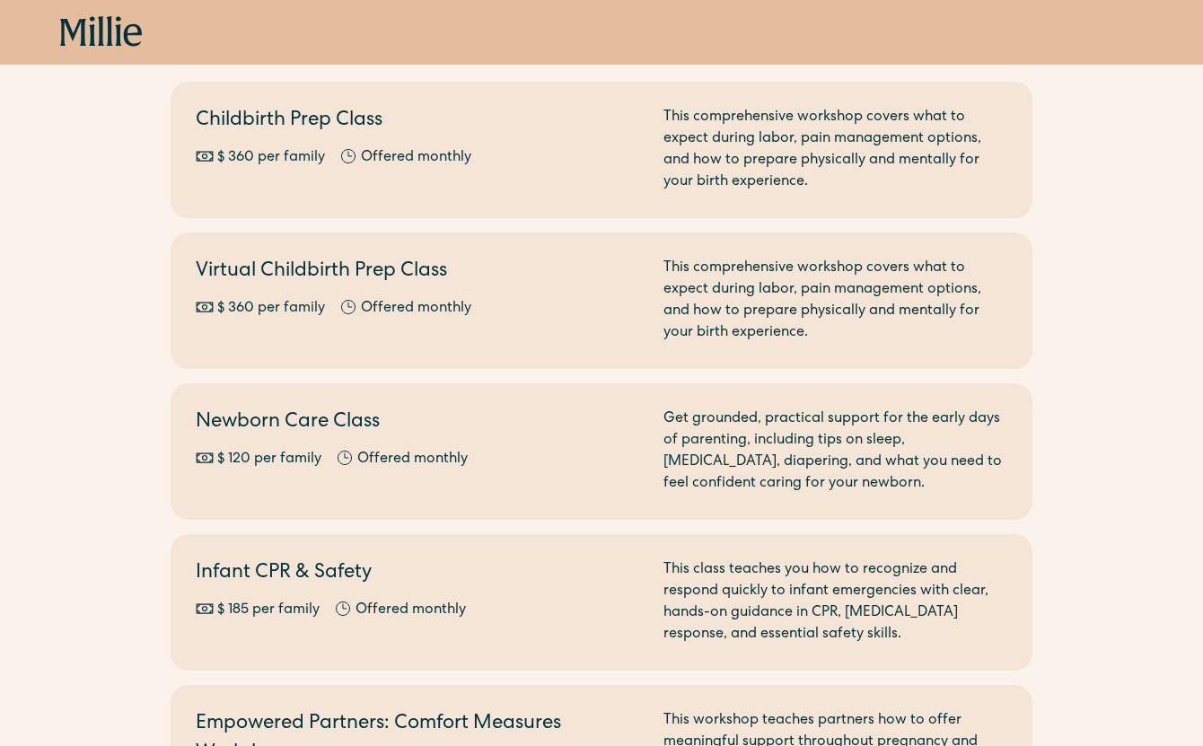
scroll to position [110, 0]
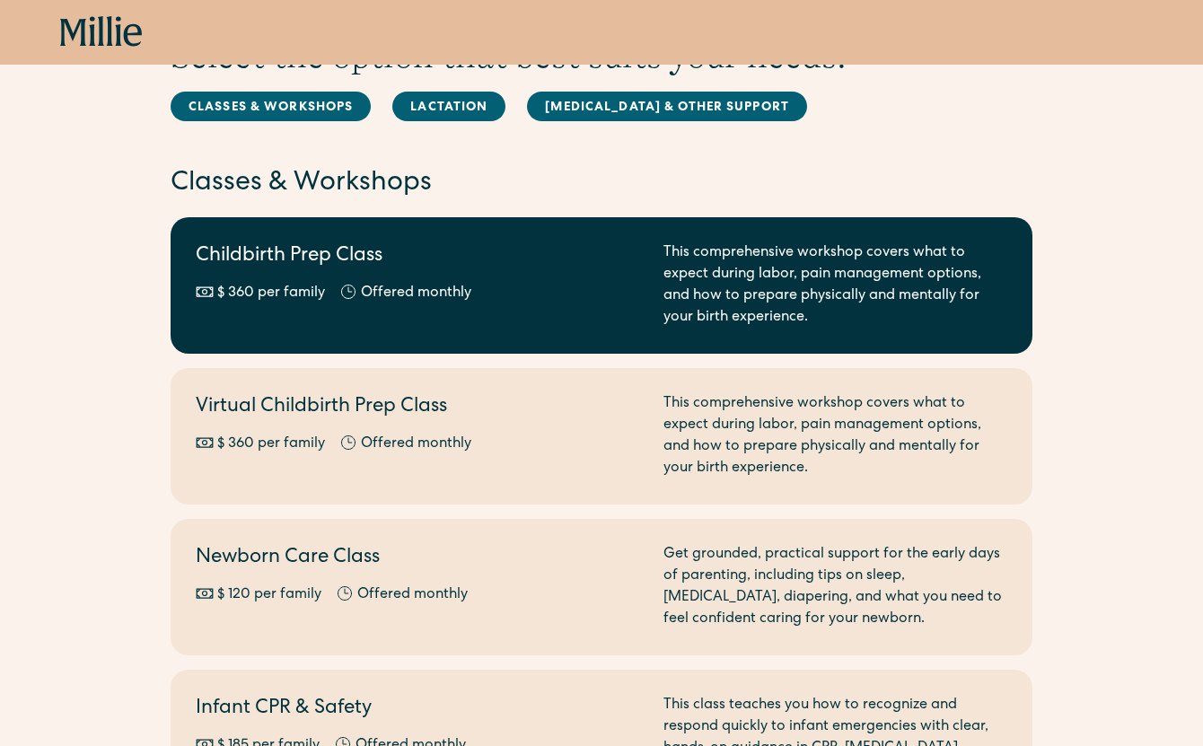
click at [249, 329] on link "Childbirth Prep Class $ 360 per family Offered monthly Every other month This c…" at bounding box center [602, 285] width 862 height 136
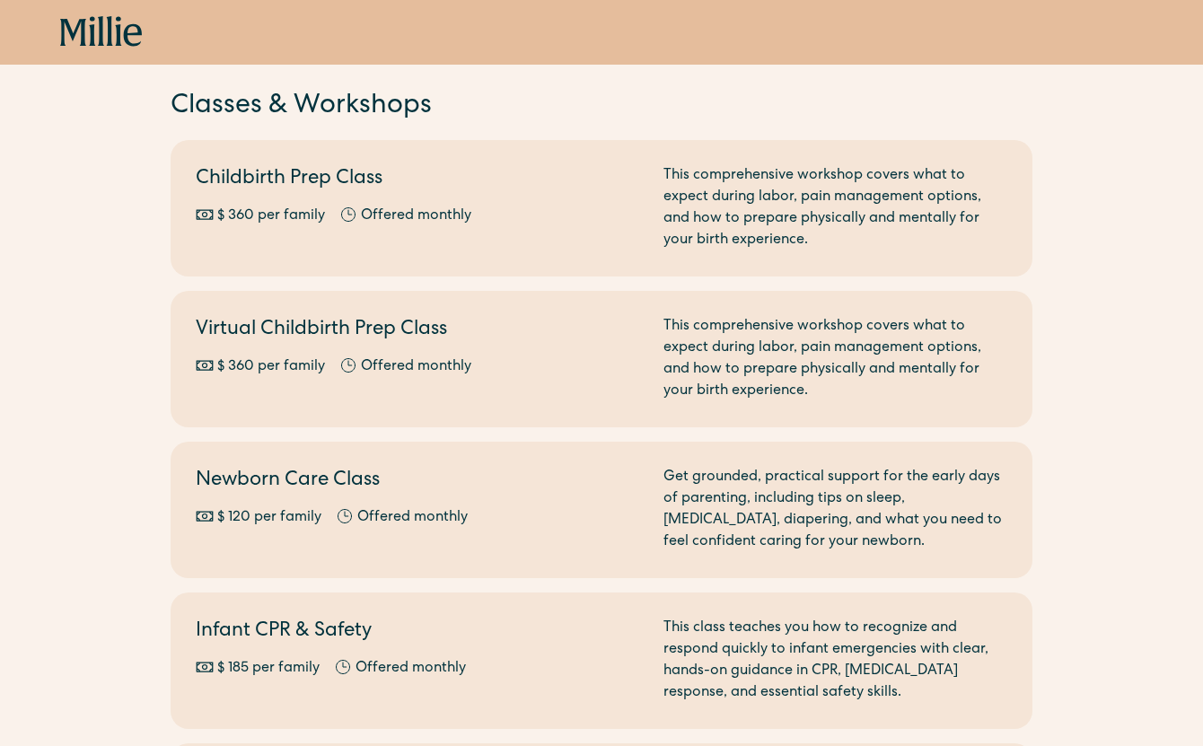
scroll to position [278, 0]
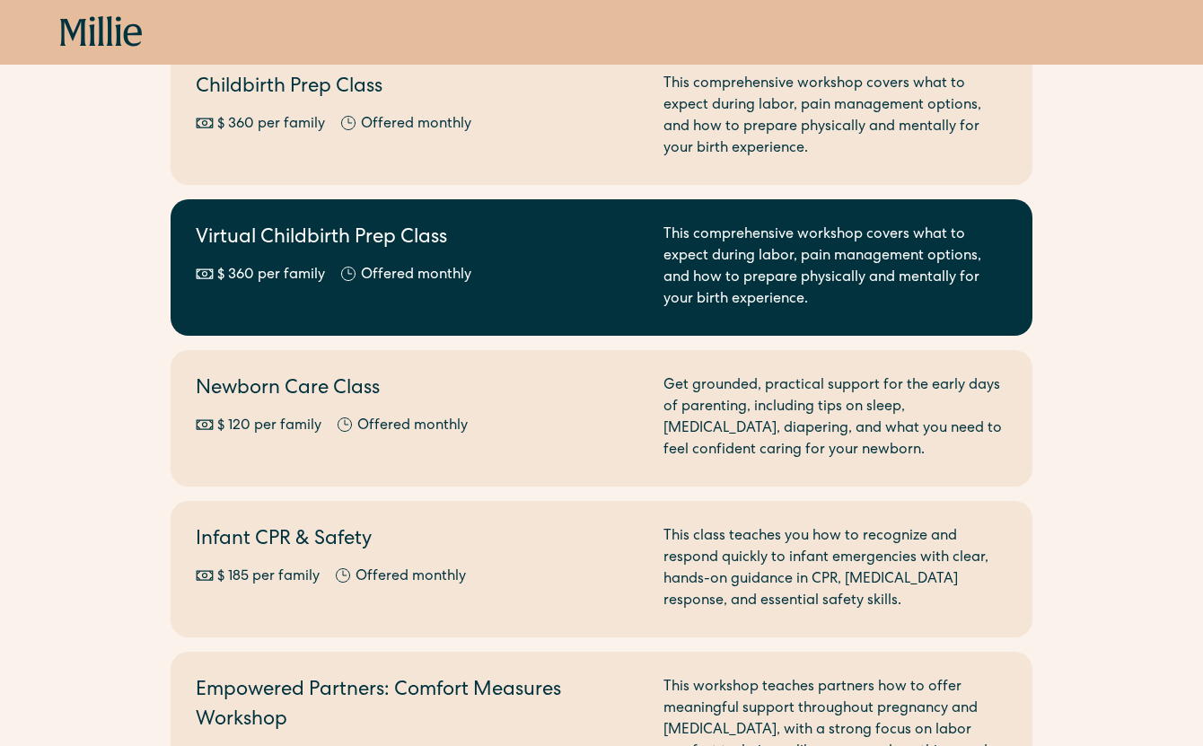
click at [321, 245] on h2 "Virtual Childbirth Prep Class" at bounding box center [419, 239] width 446 height 30
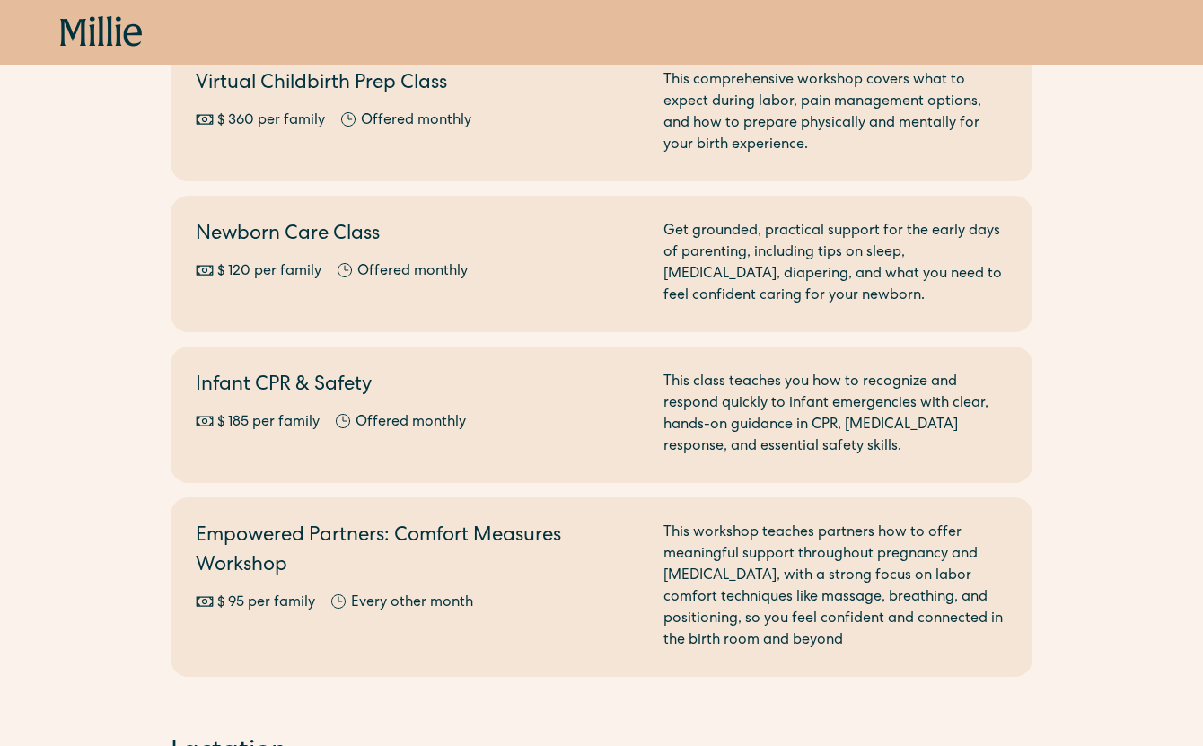
scroll to position [470, 0]
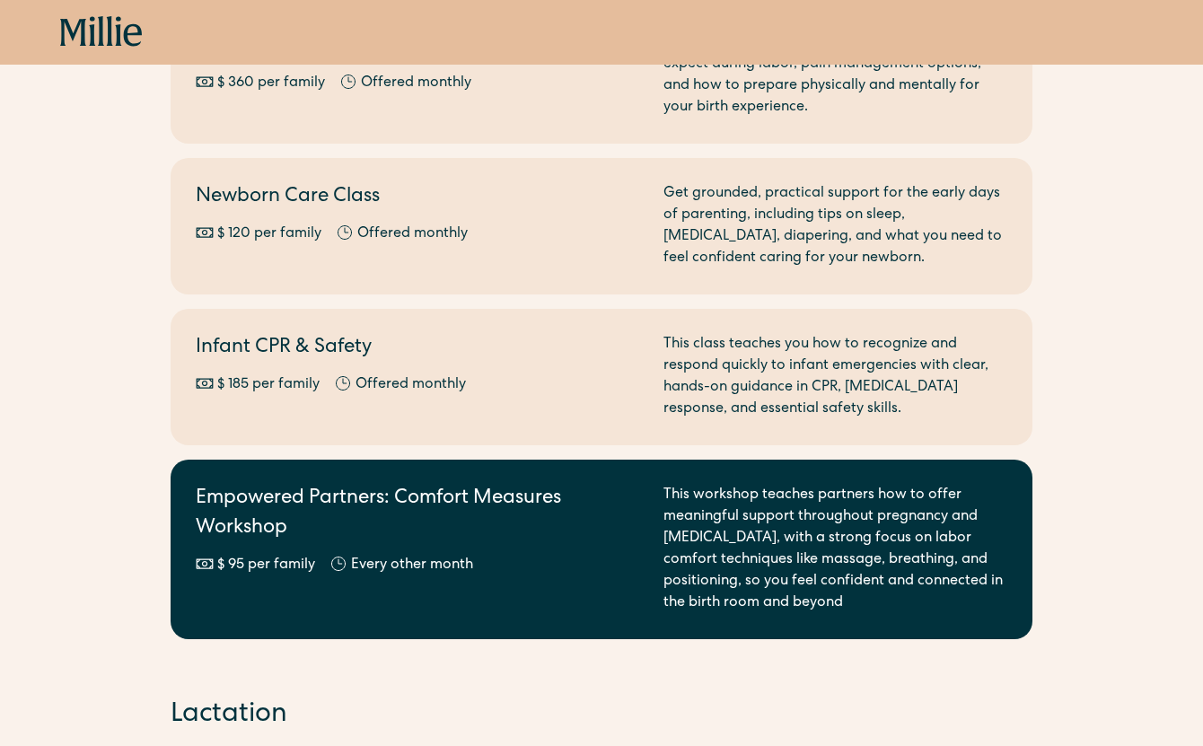
click at [192, 542] on link "Empowered Partners: Comfort Measures Workshop $ 95 per family Offered monthly E…" at bounding box center [602, 550] width 862 height 180
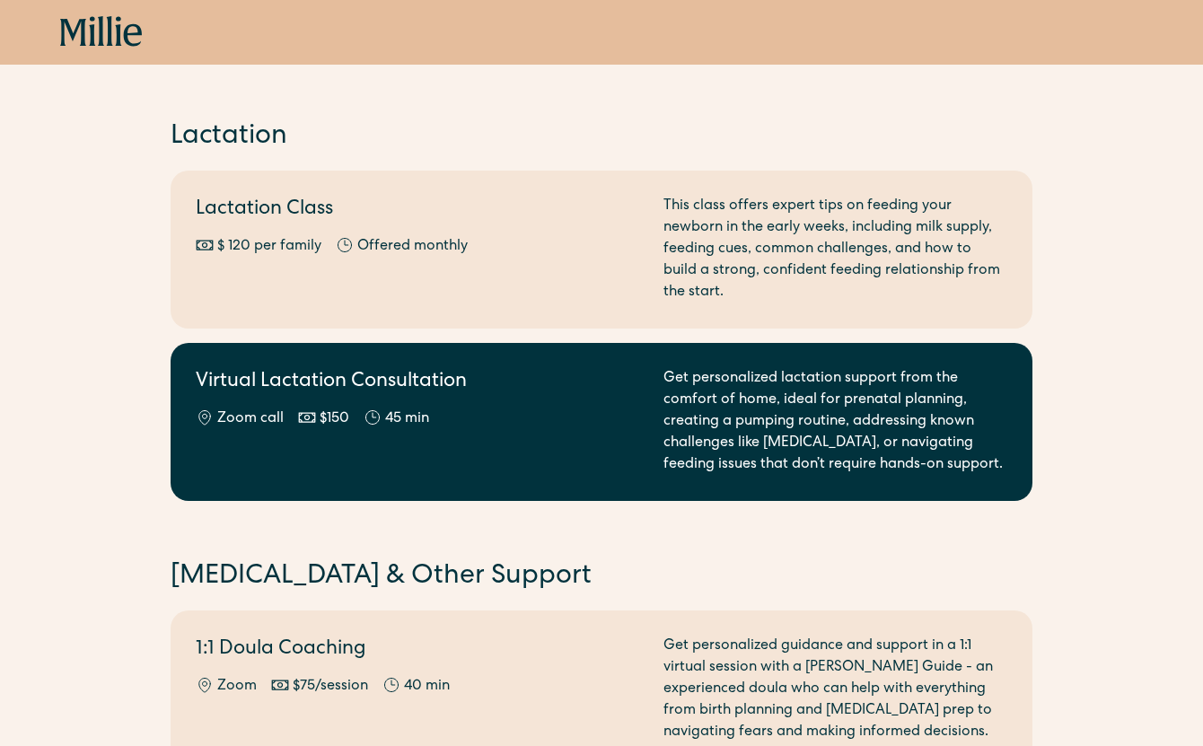
scroll to position [1045, 0]
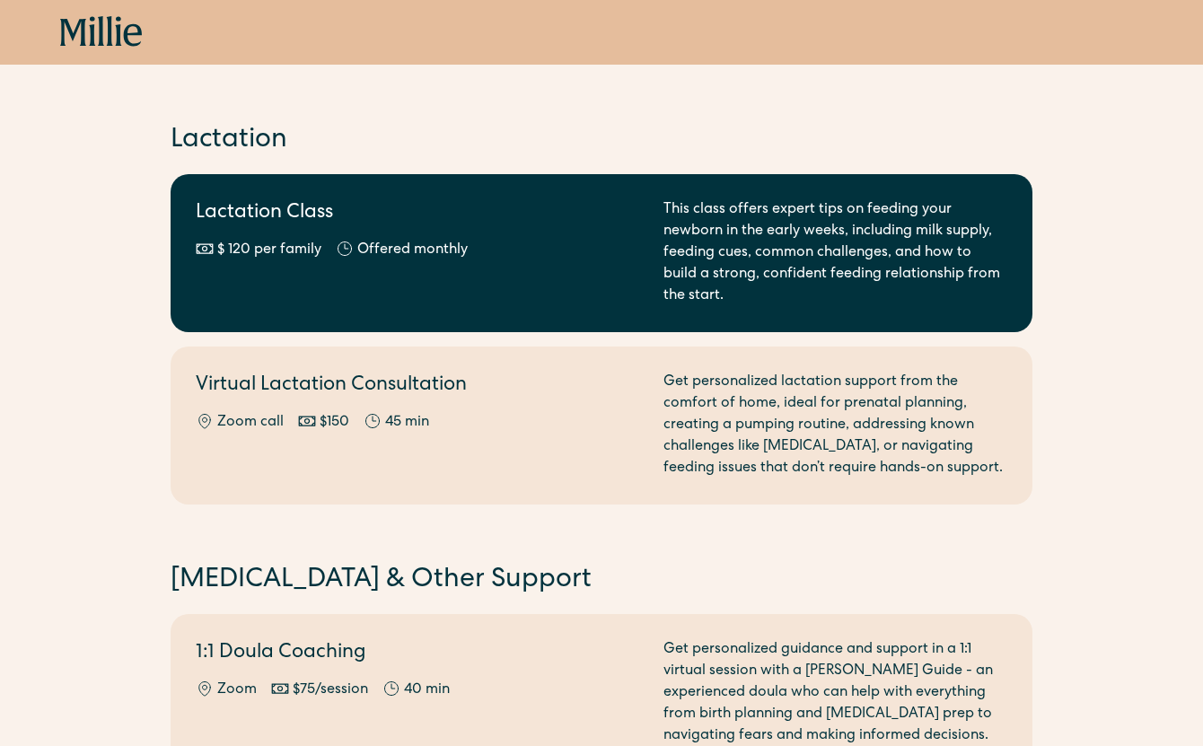
click at [277, 271] on div "Lactation Class $ 120 per family Offered monthly Every other month" at bounding box center [419, 253] width 446 height 108
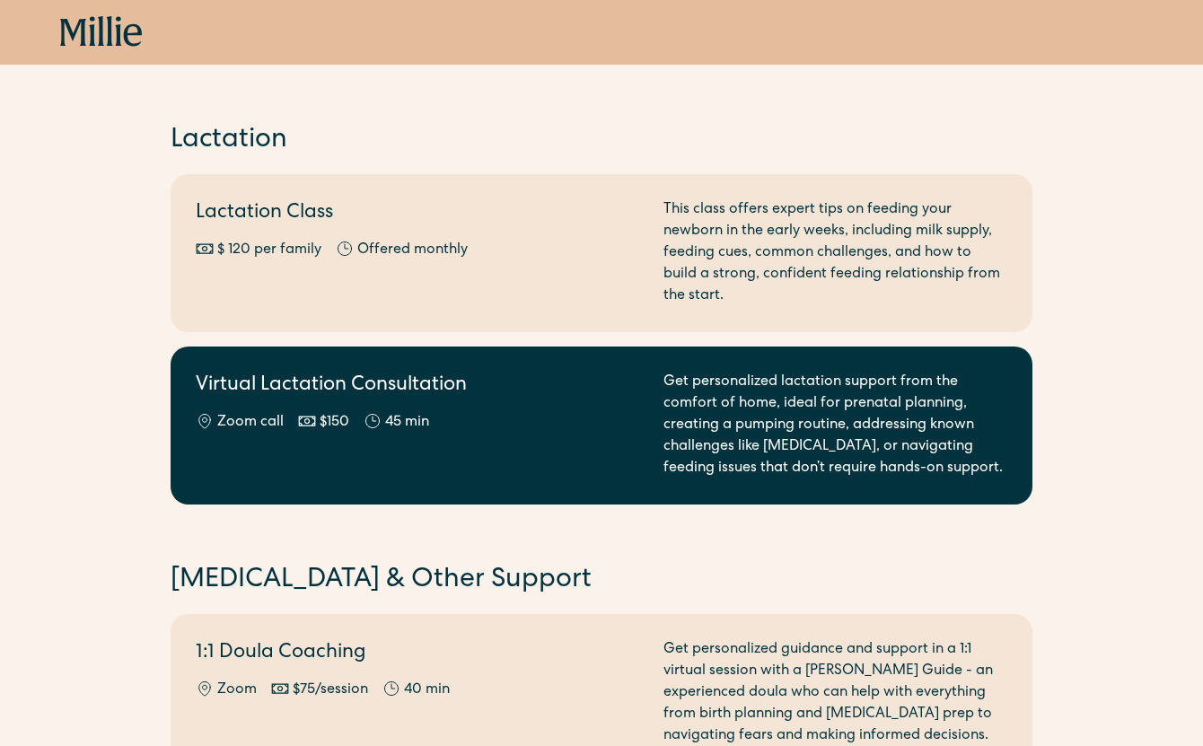
click at [312, 441] on div "Virtual Lactation Consultation Zoom call $150 45 min" at bounding box center [419, 426] width 446 height 108
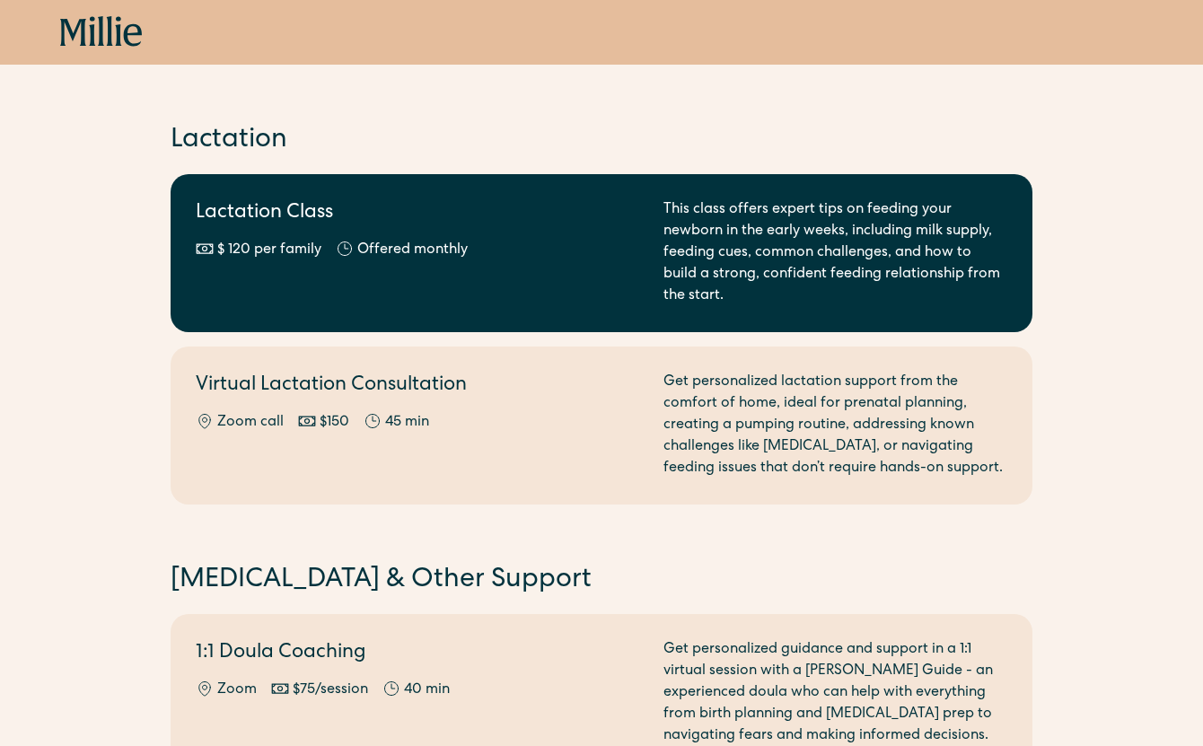
click at [354, 307] on link "Lactation Class $ 120 per family Offered monthly Every other month This class o…" at bounding box center [602, 253] width 862 height 158
click at [526, 256] on div "$ 120 per family Offered monthly Every other month" at bounding box center [419, 251] width 446 height 22
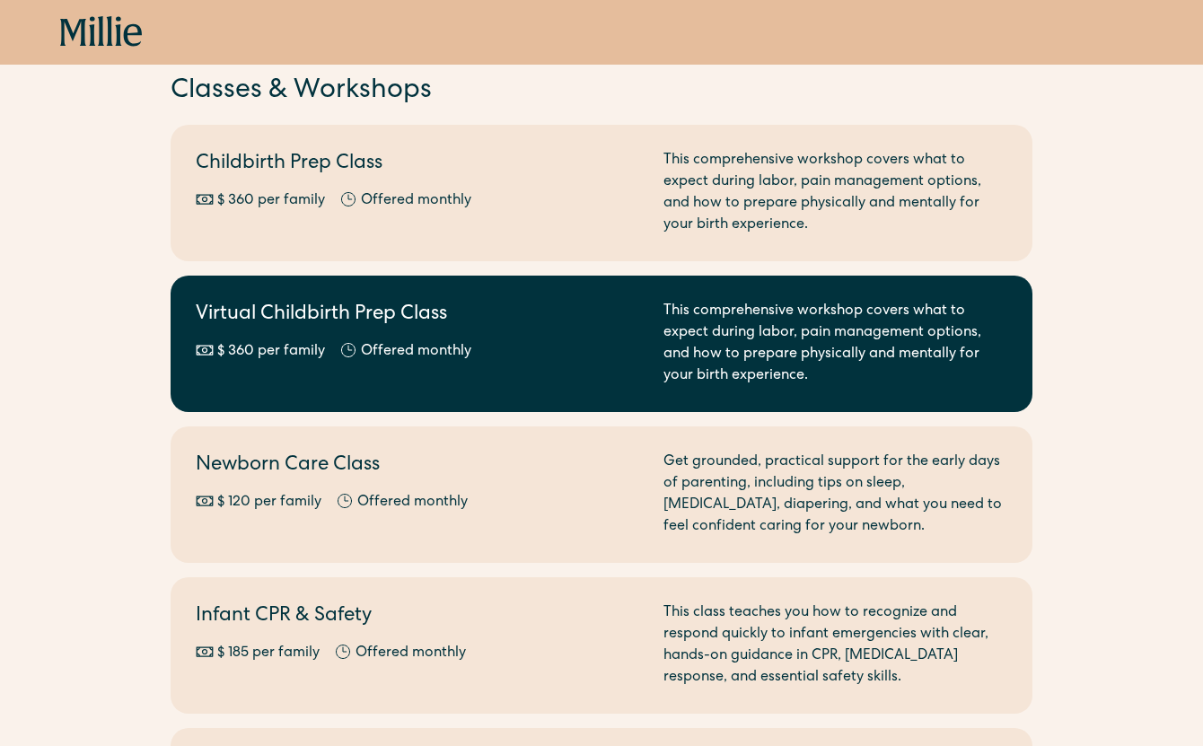
scroll to position [163, 0]
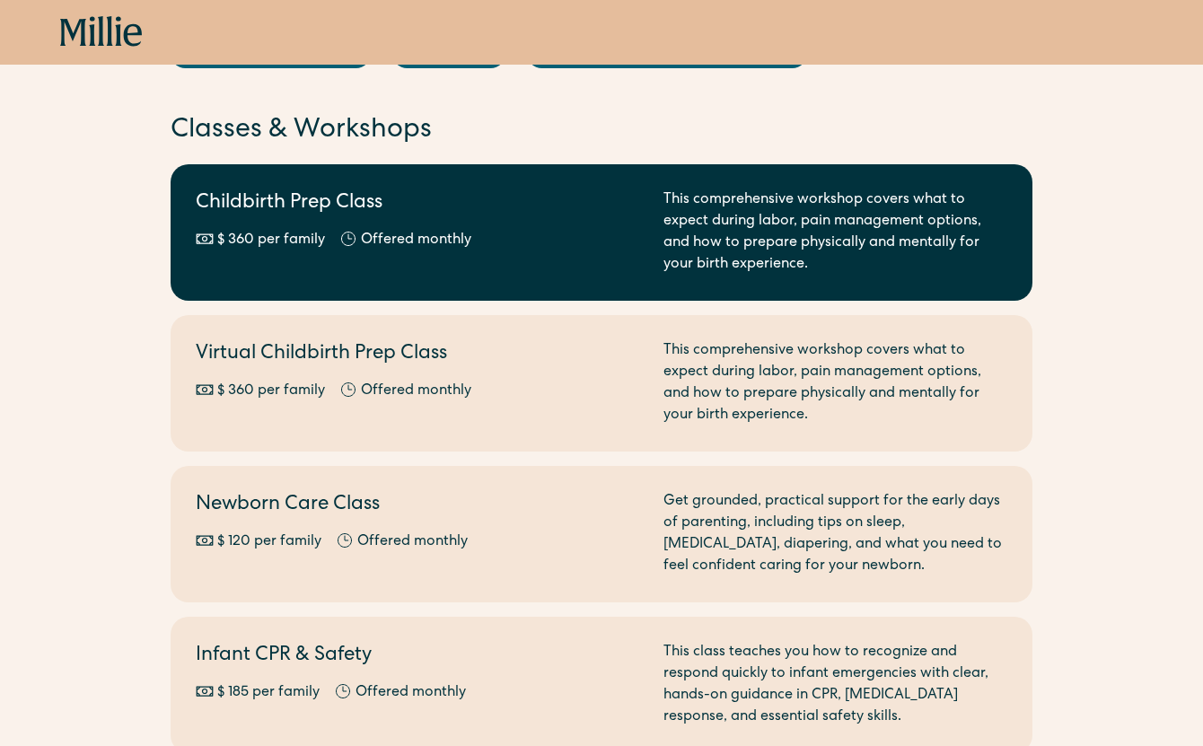
click at [206, 263] on div "Childbirth Prep Class $ 360 per family Offered monthly Every other month" at bounding box center [419, 232] width 446 height 86
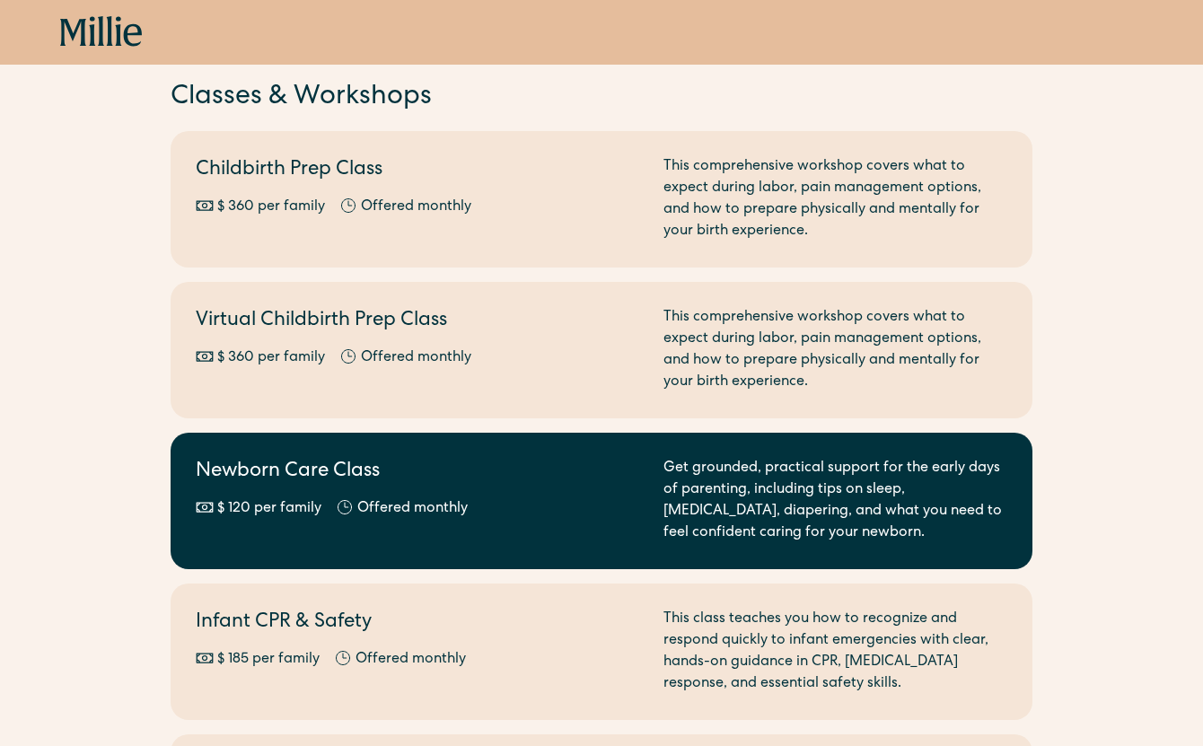
scroll to position [182, 0]
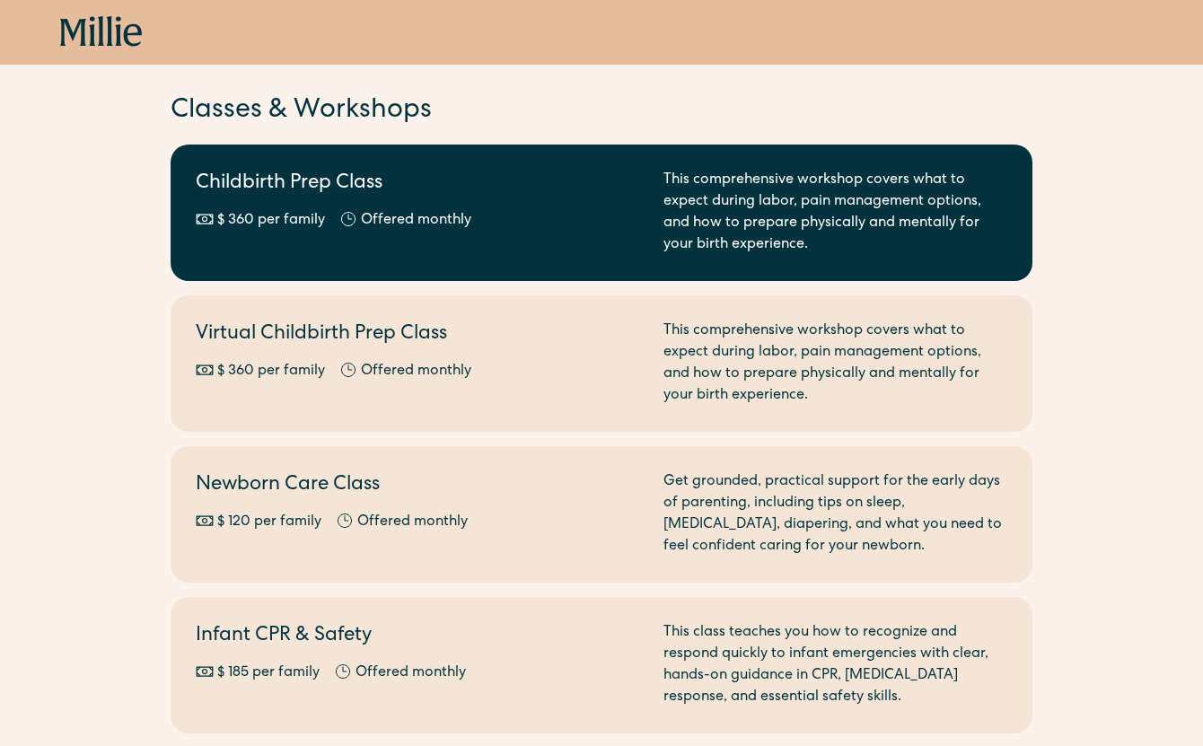
click at [491, 207] on div "Childbirth Prep Class $ 360 per family Offered monthly Every other month" at bounding box center [419, 213] width 446 height 86
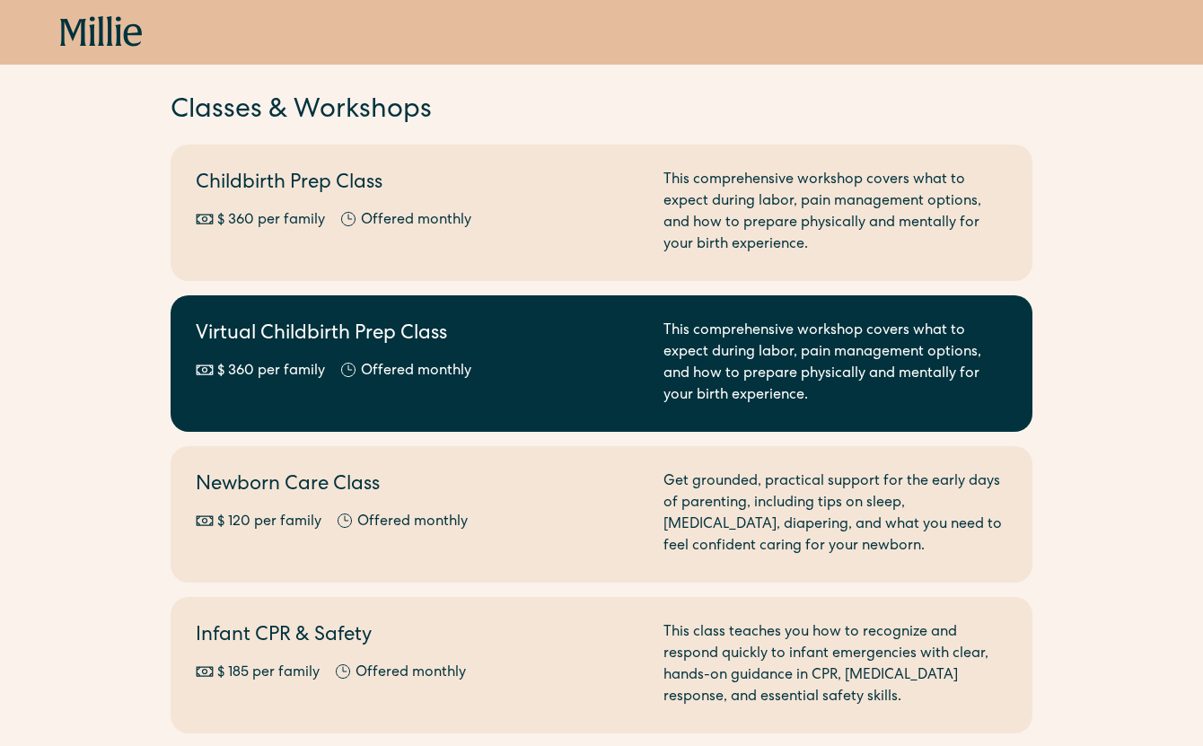
click at [381, 390] on div "Virtual Childbirth Prep Class $ 360 per family Offered monthly Every other month" at bounding box center [419, 364] width 446 height 86
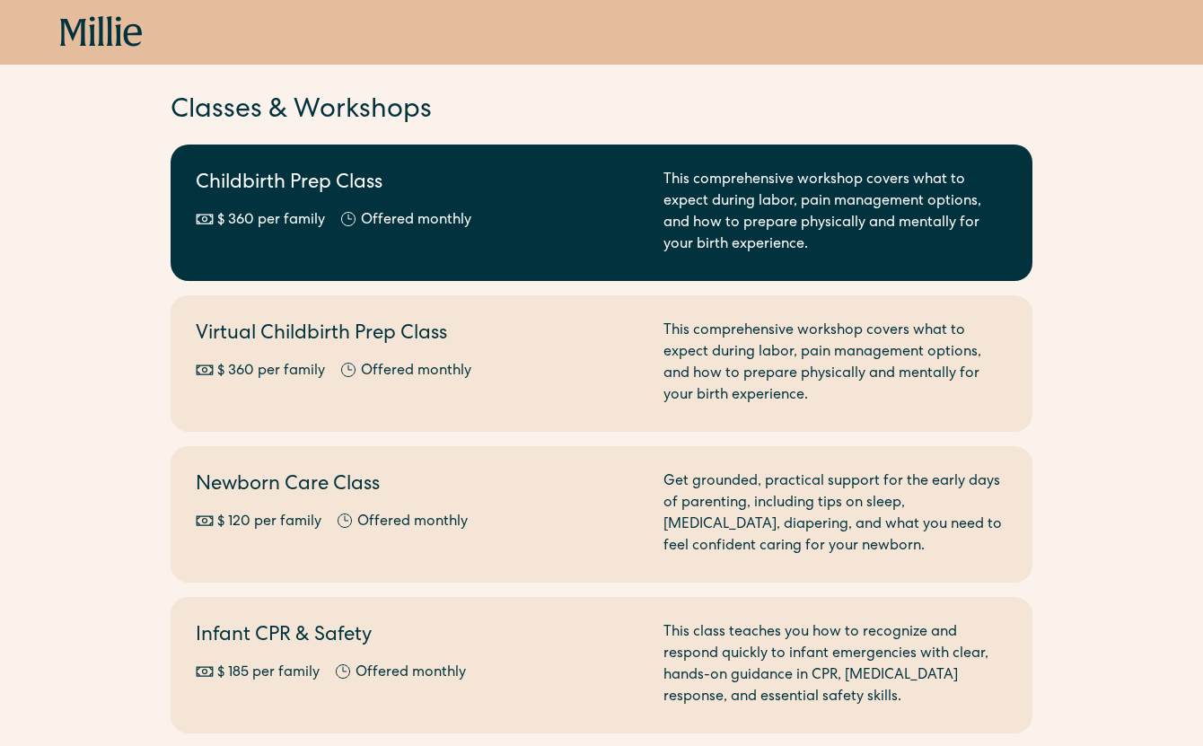
click at [283, 277] on link "Childbirth Prep Class $ 360 per family Offered monthly Every other month This c…" at bounding box center [602, 213] width 862 height 136
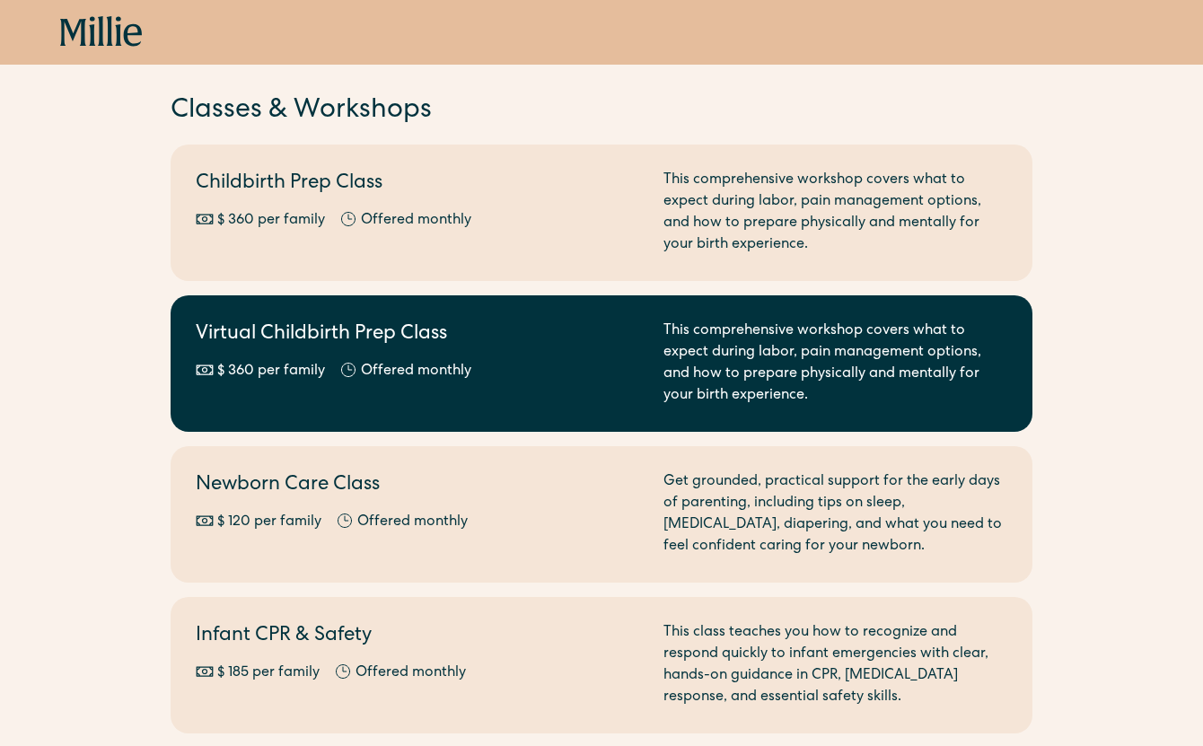
click at [357, 381] on div "Offered monthly" at bounding box center [405, 372] width 132 height 22
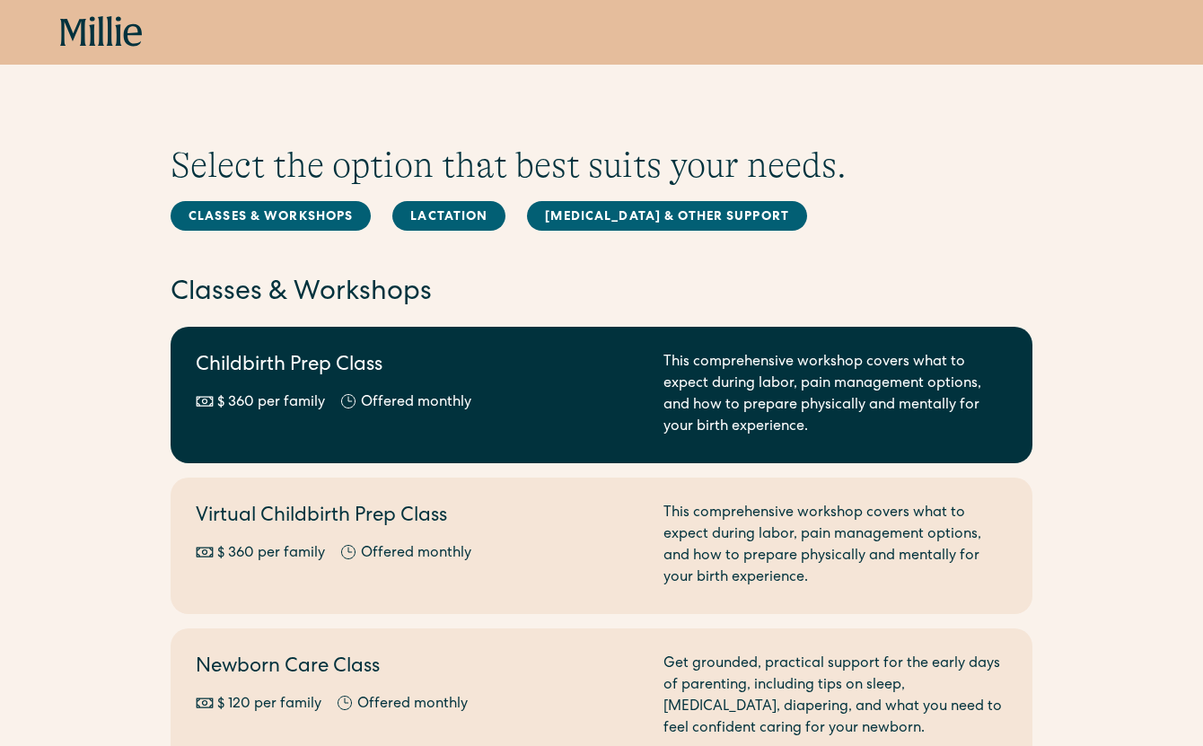
scroll to position [0, 0]
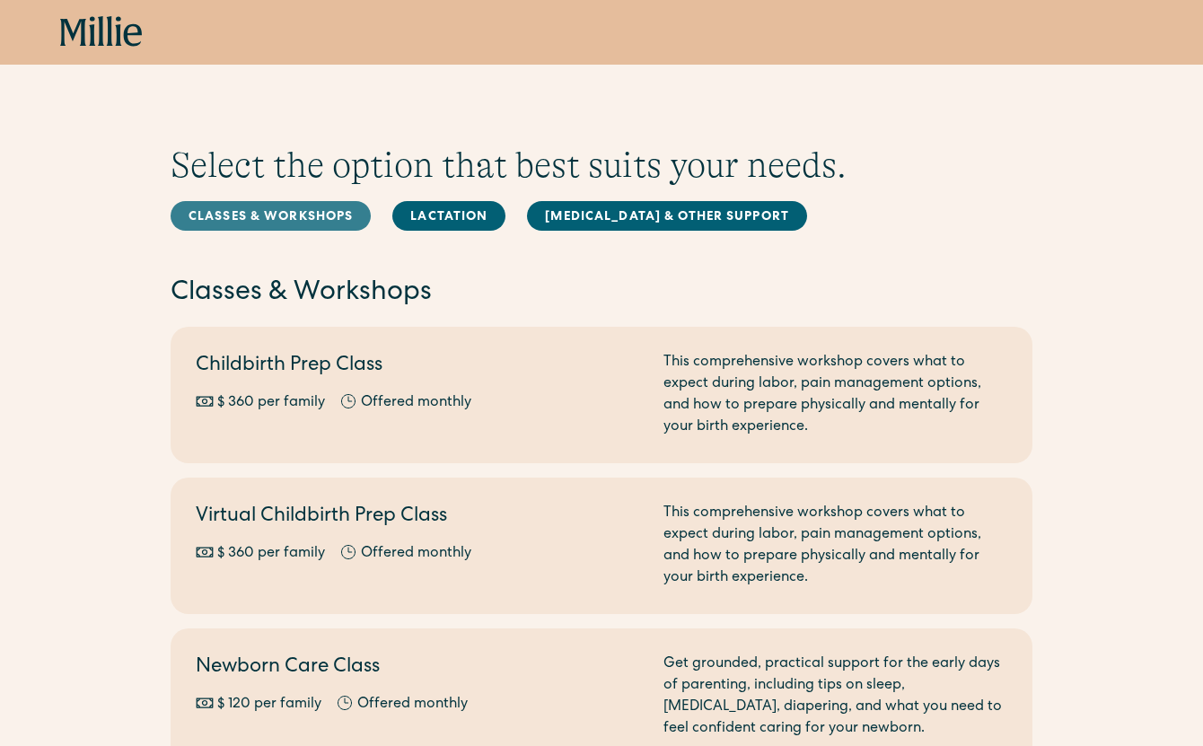
click at [320, 204] on link "Classes & Workshops" at bounding box center [271, 216] width 200 height 30
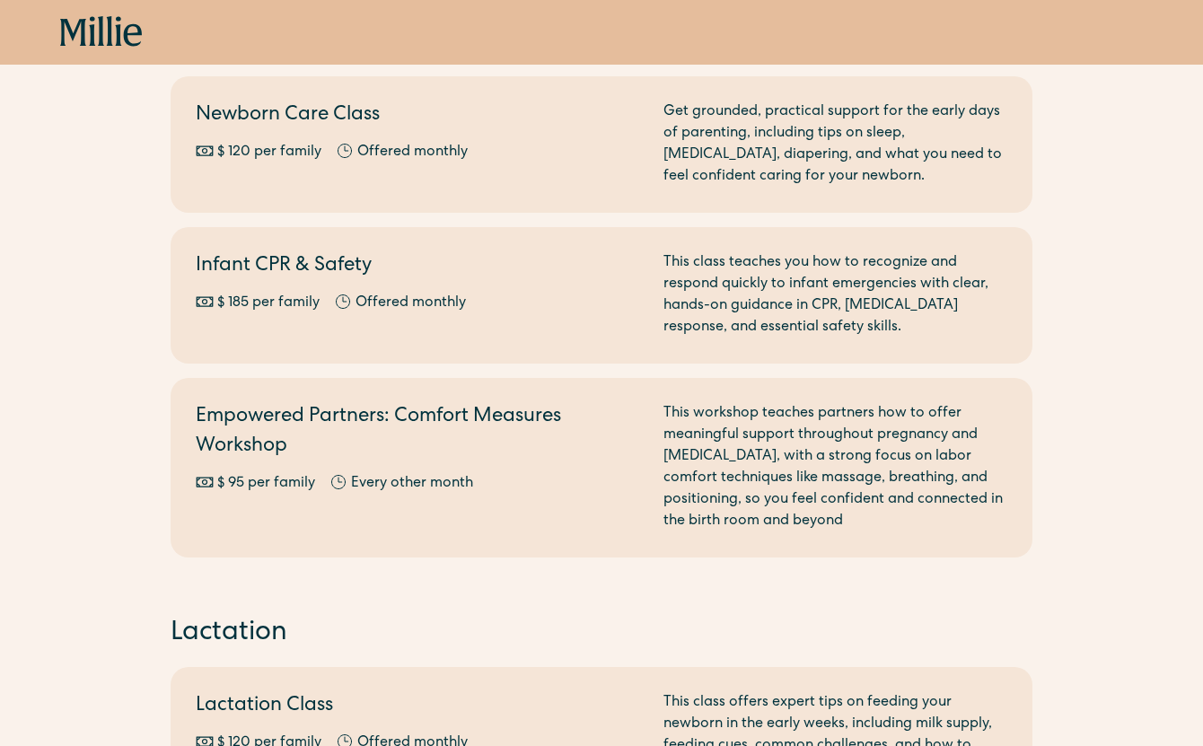
scroll to position [689, 0]
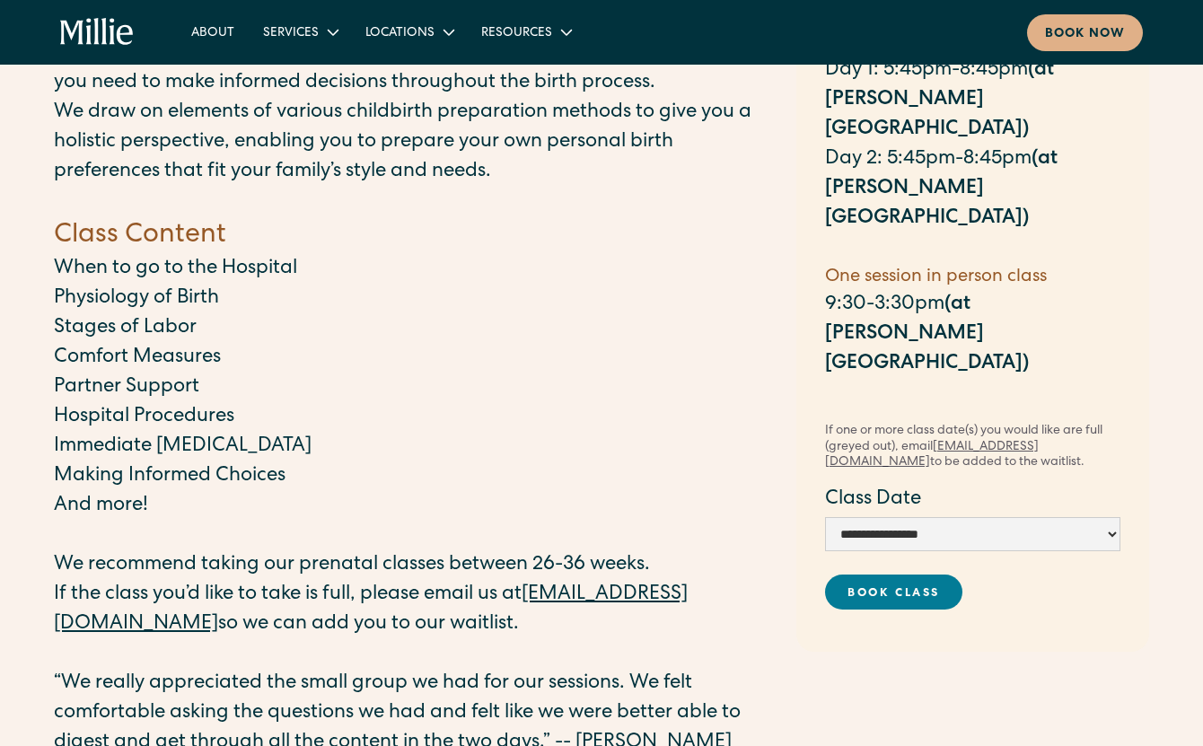
scroll to position [176, 0]
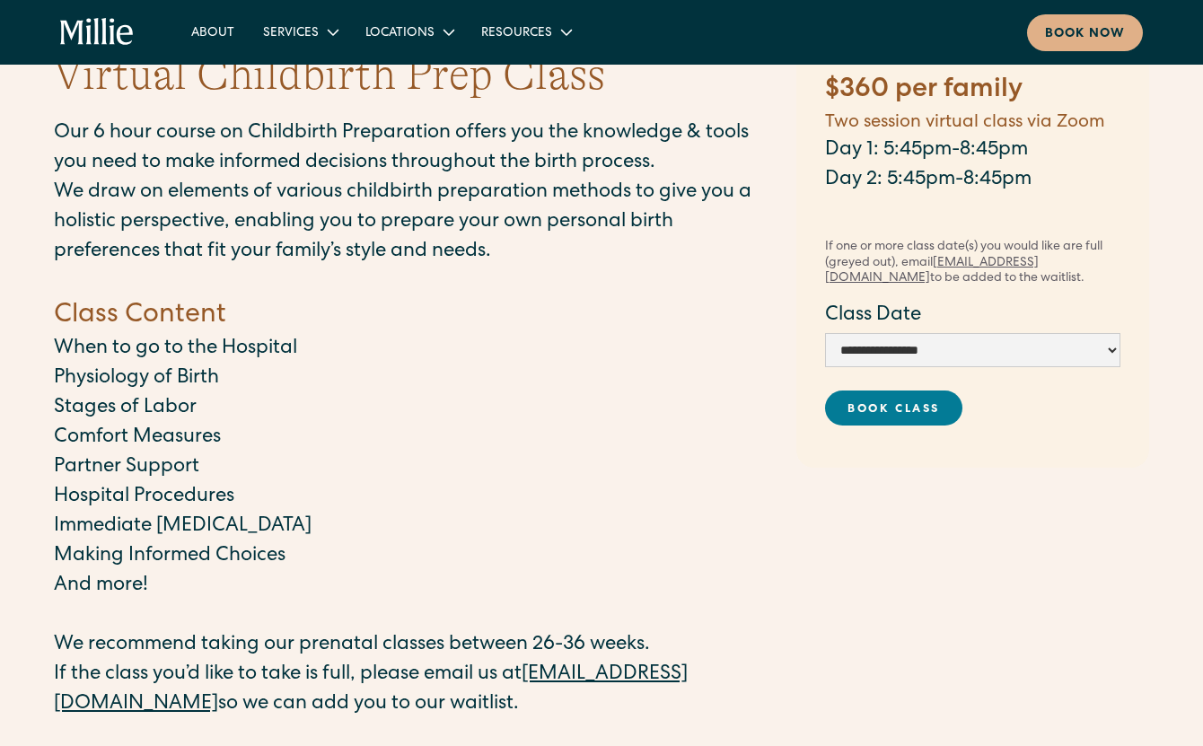
scroll to position [88, 0]
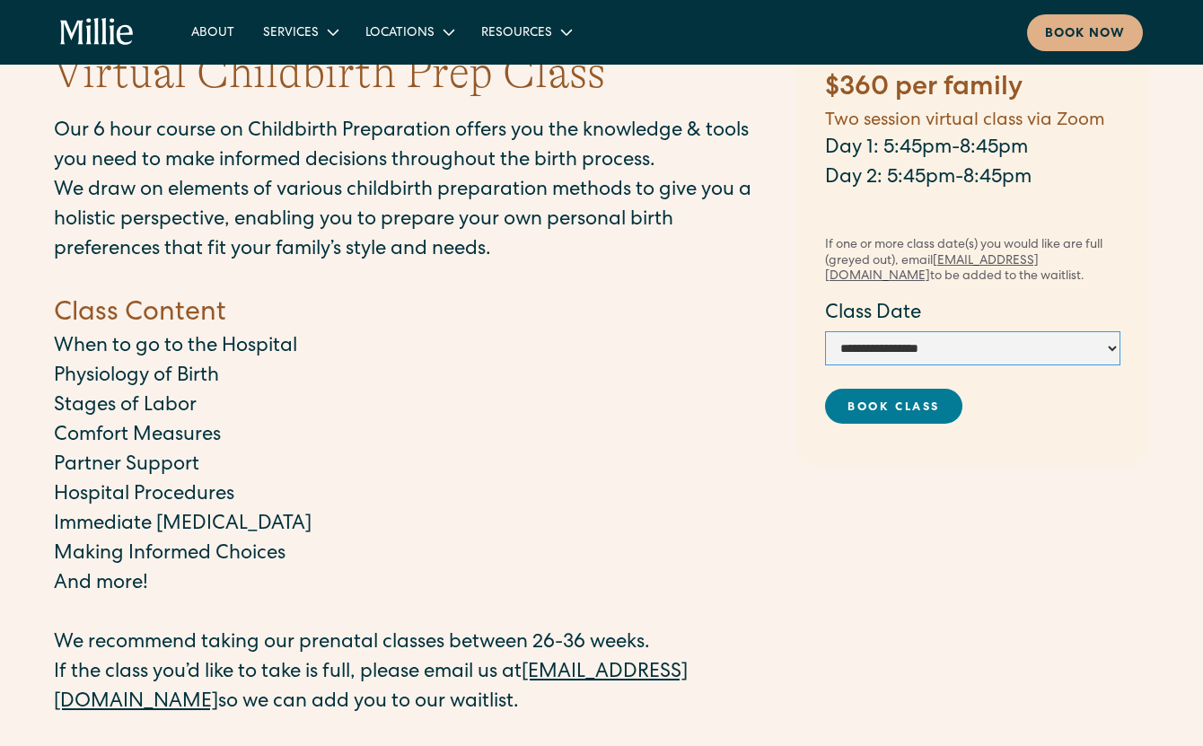
select select "**********"
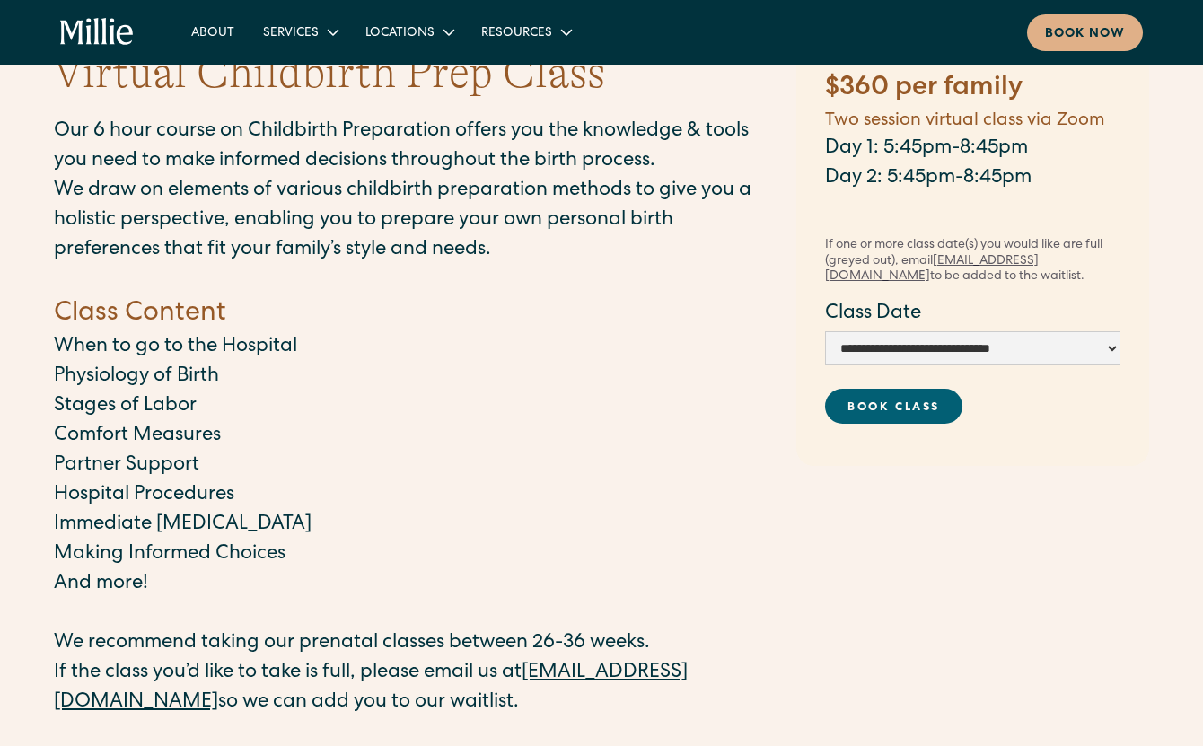
click at [877, 399] on link "Book Class" at bounding box center [894, 406] width 138 height 35
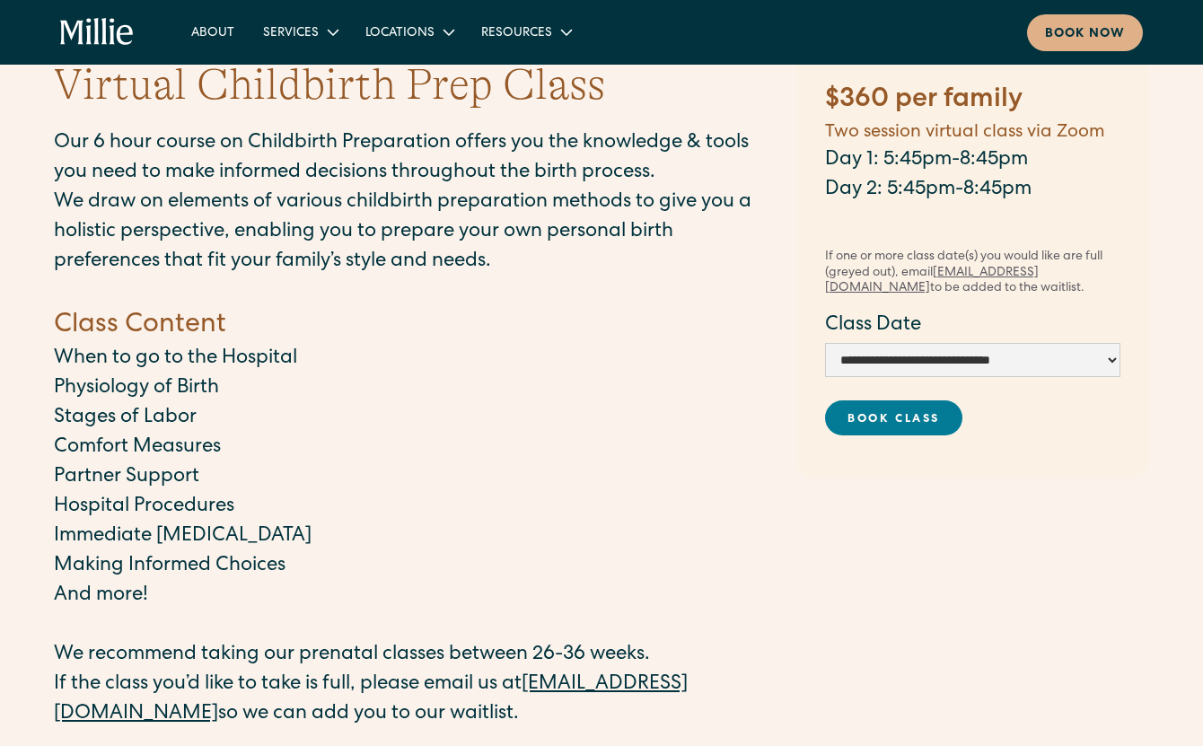
scroll to position [77, 0]
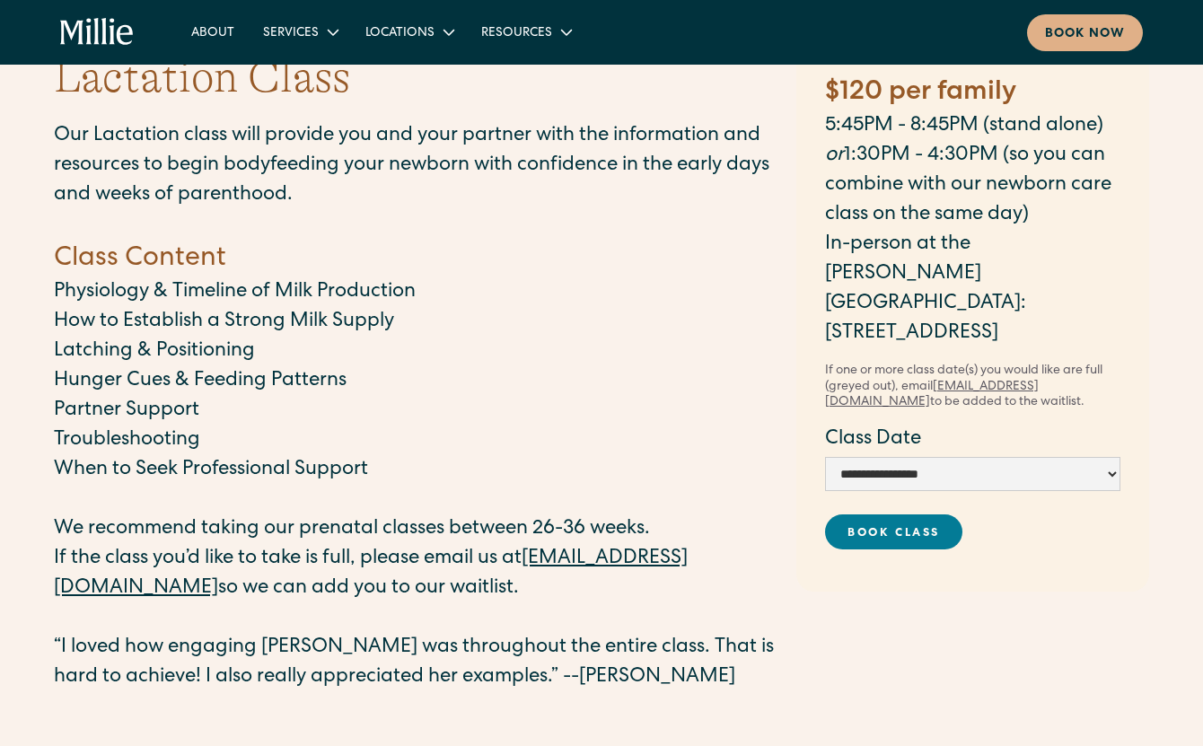
scroll to position [53, 0]
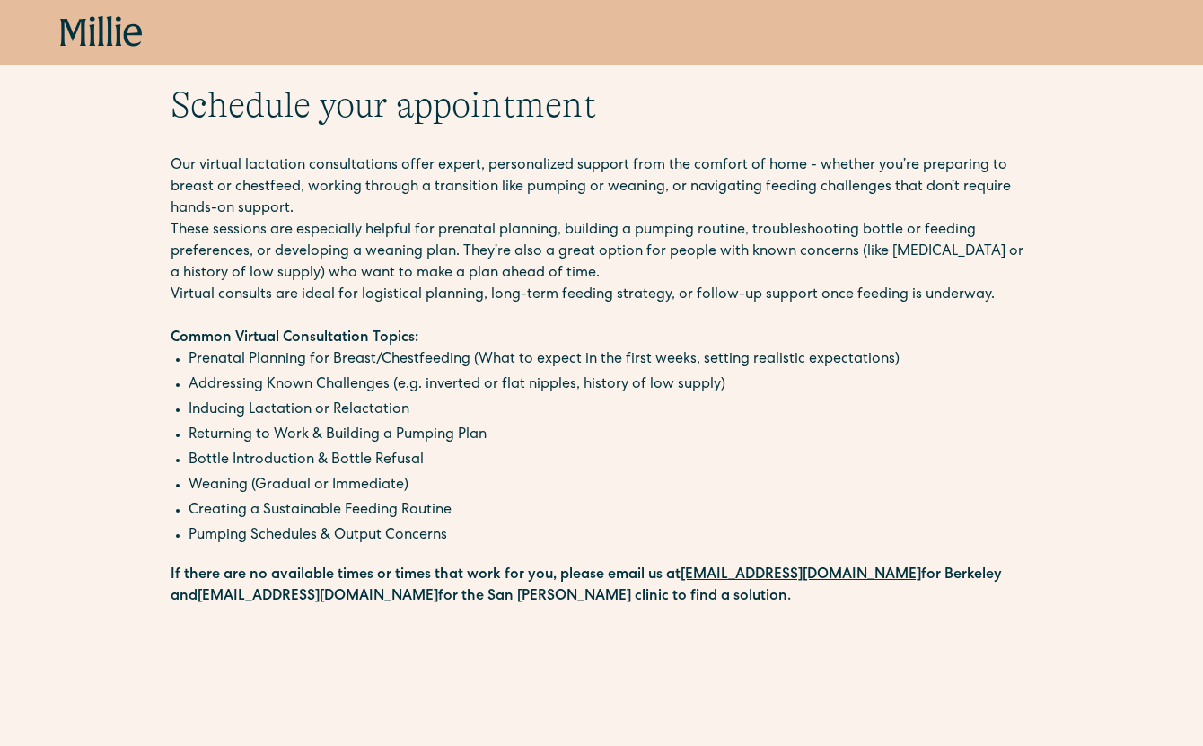
scroll to position [12, 0]
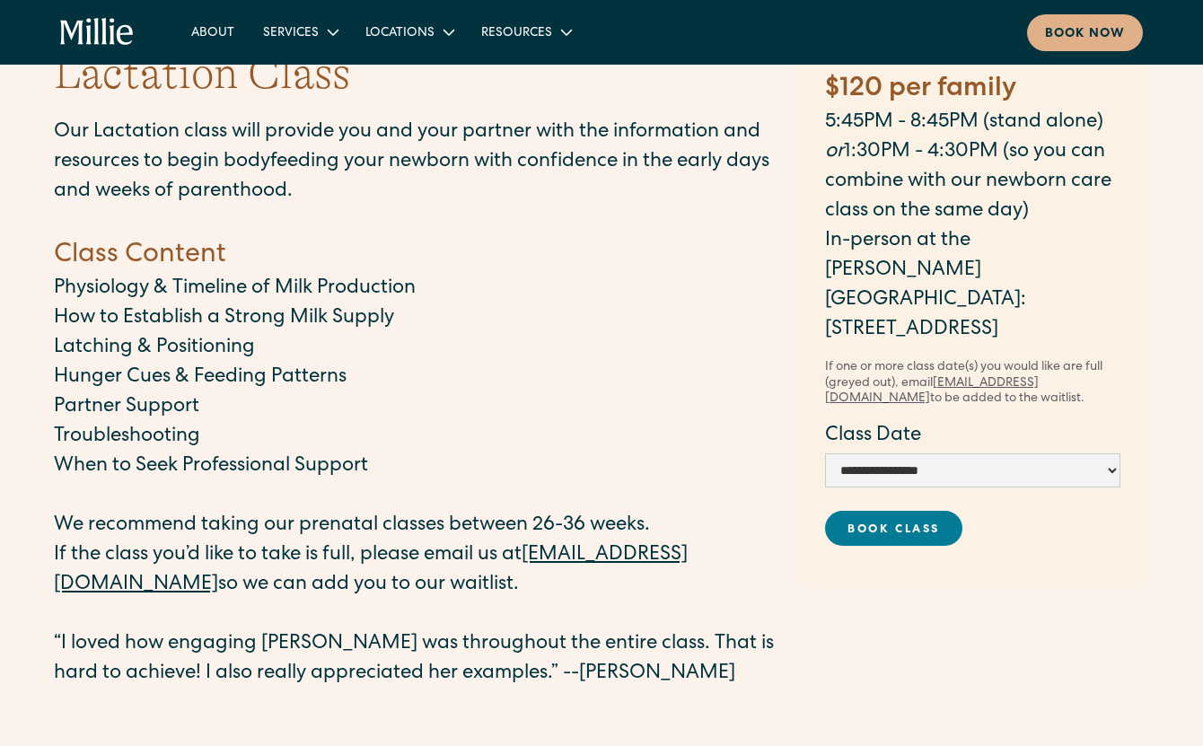
scroll to position [88, 0]
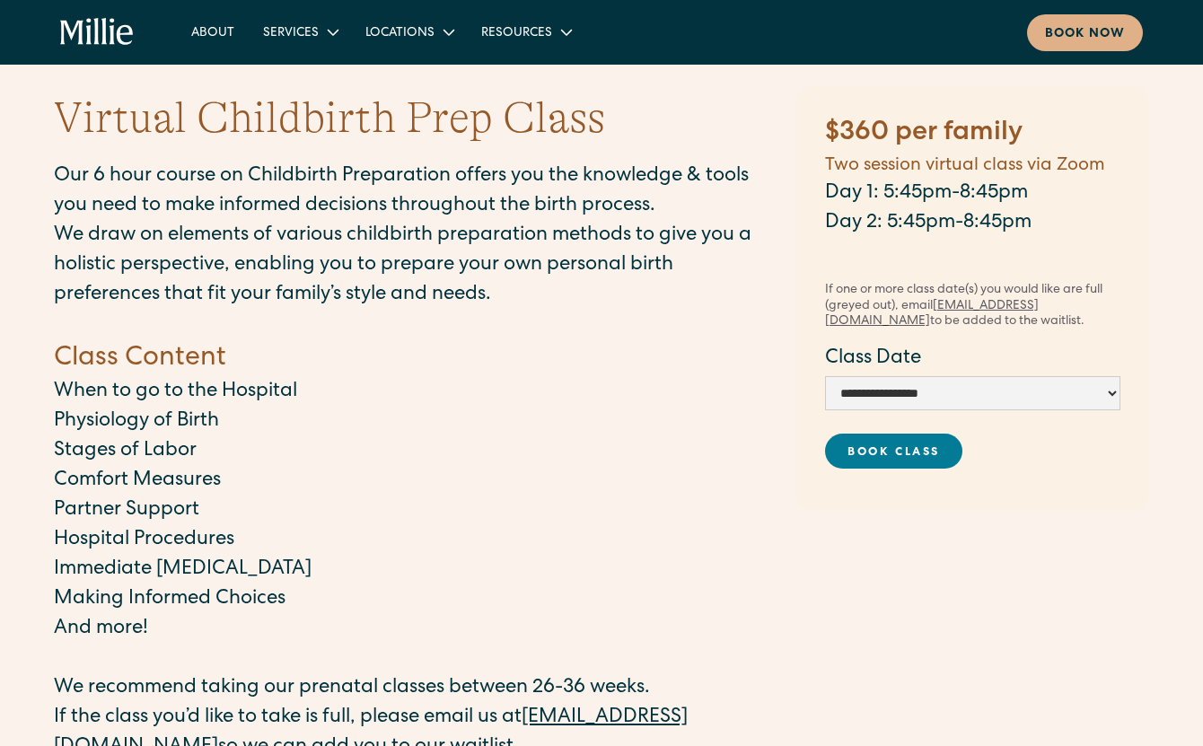
scroll to position [57, 0]
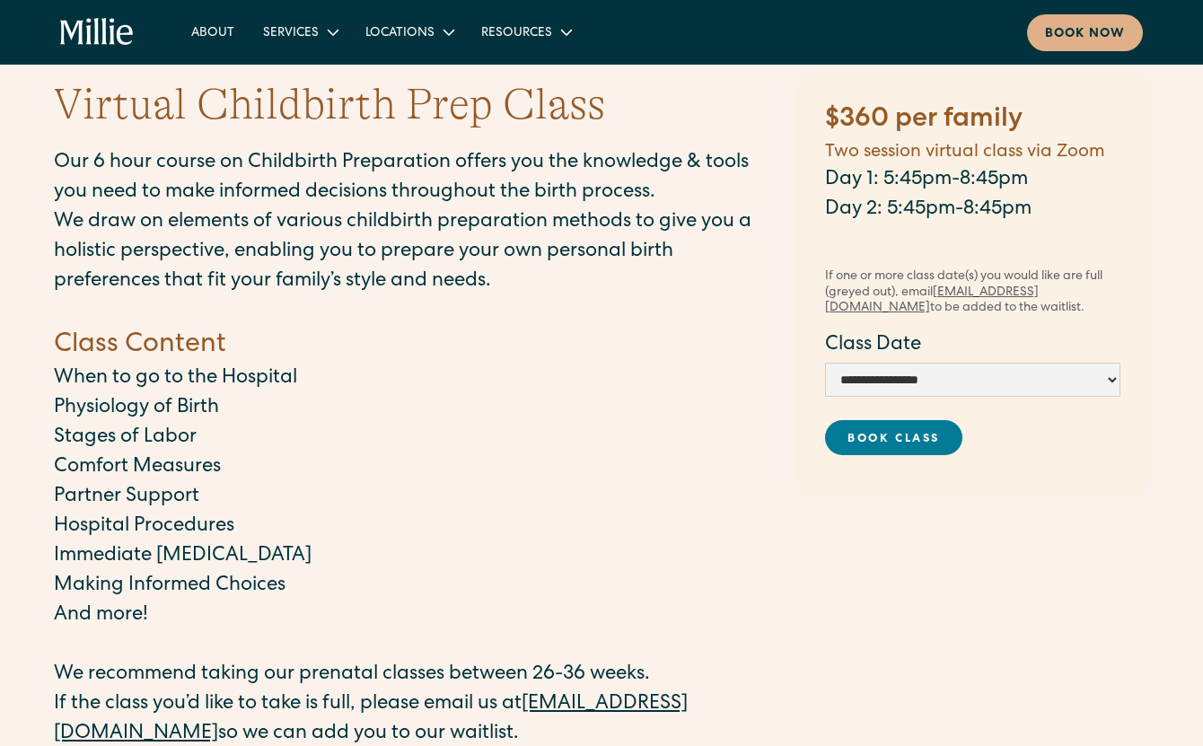
click at [820, 379] on div "**********" at bounding box center [972, 285] width 353 height 425
drag, startPoint x: 841, startPoint y: 379, endPoint x: 804, endPoint y: 375, distance: 37.9
click at [652, 441] on div "Virtual Childbirth Prep Class Our 6 hour course on Childbirth Preparation offer…" at bounding box center [601, 510] width 1131 height 905
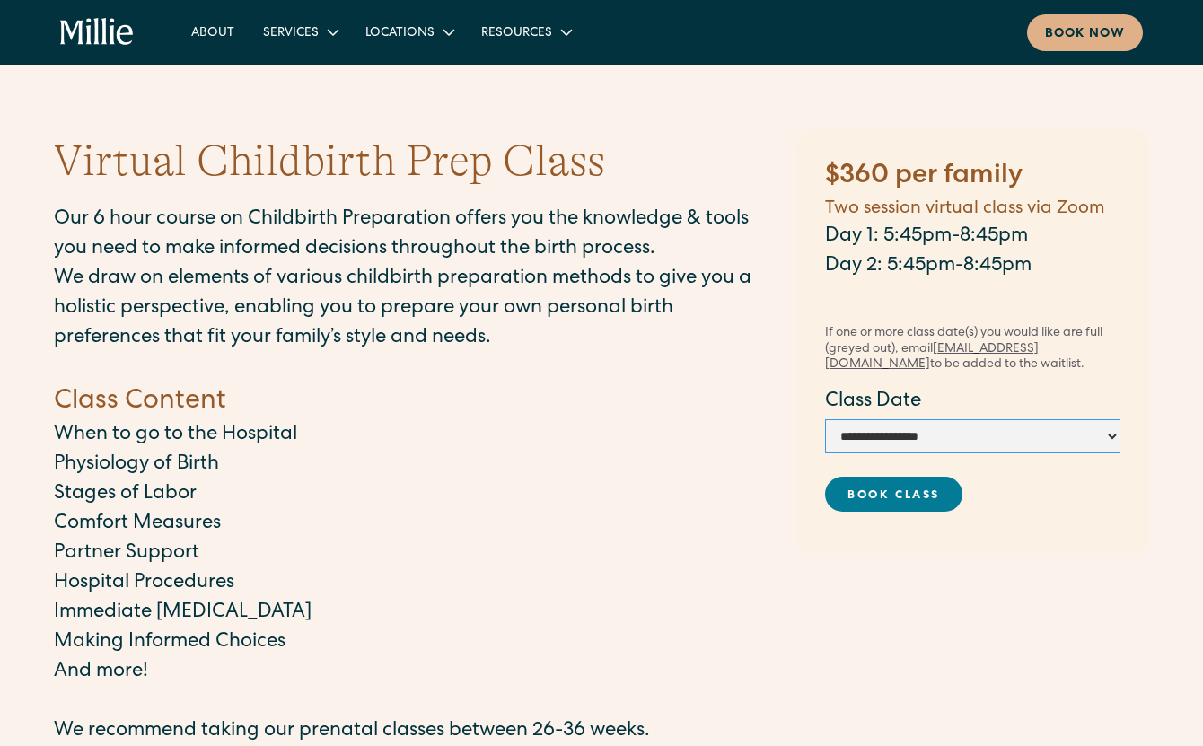
scroll to position [0, 0]
click at [889, 454] on form "**********" at bounding box center [972, 450] width 295 height 124
click at [1007, 406] on label "Class Date" at bounding box center [972, 403] width 295 height 30
